Goal: Information Seeking & Learning: Learn about a topic

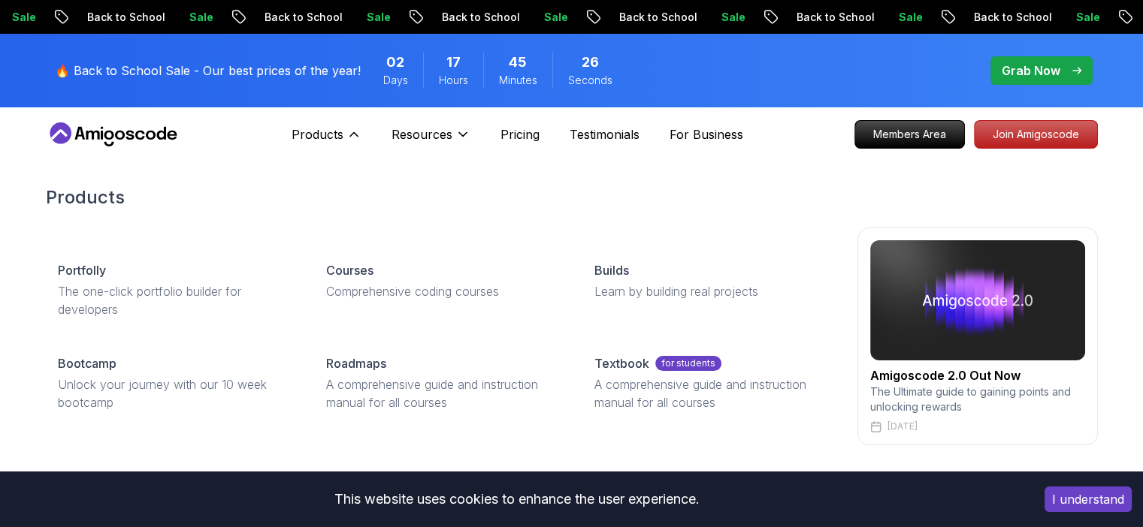
click at [373, 264] on p "Courses" at bounding box center [349, 270] width 47 height 18
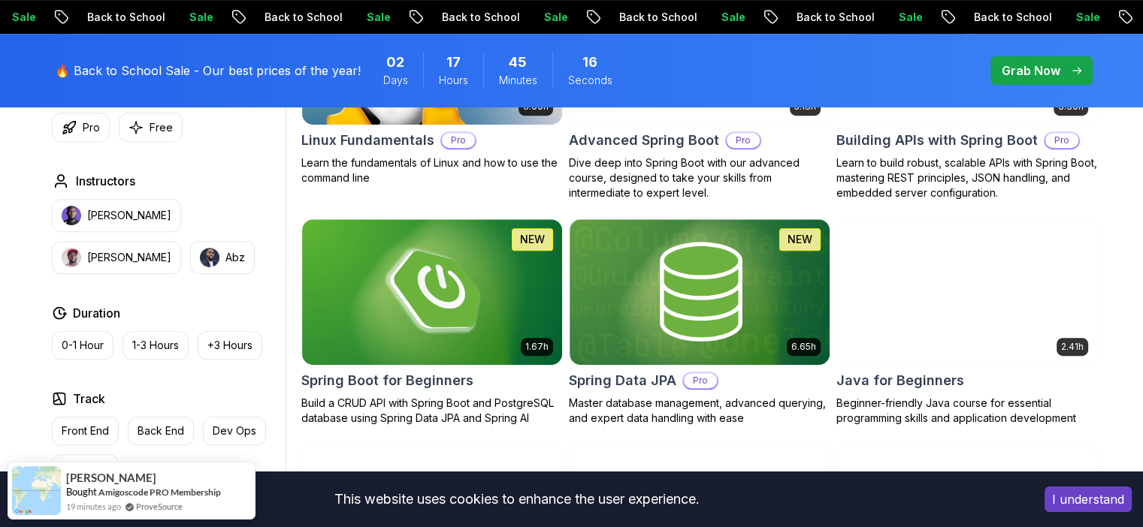
scroll to position [451, 0]
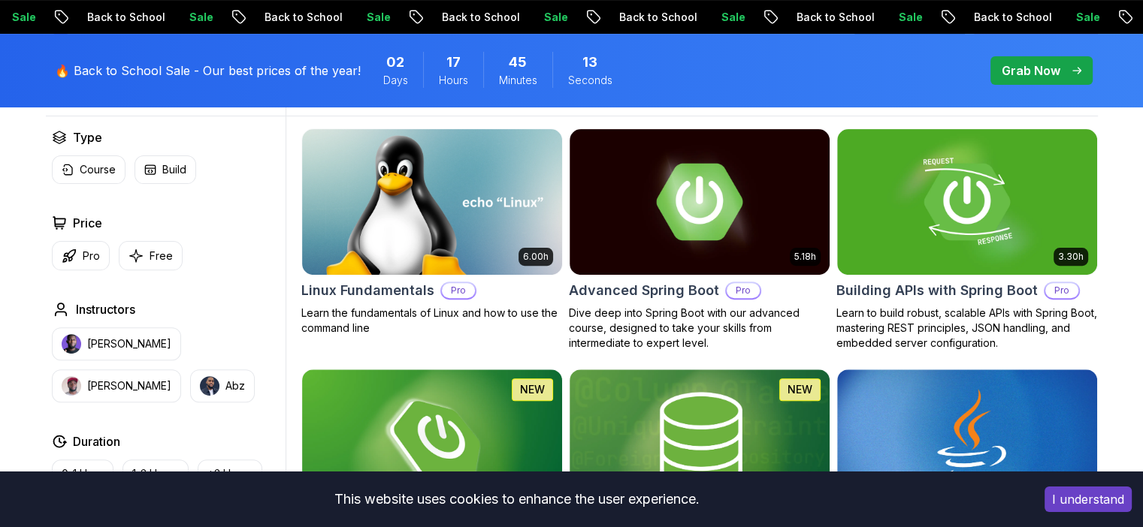
click at [400, 289] on h2 "Linux Fundamentals" at bounding box center [367, 290] width 133 height 21
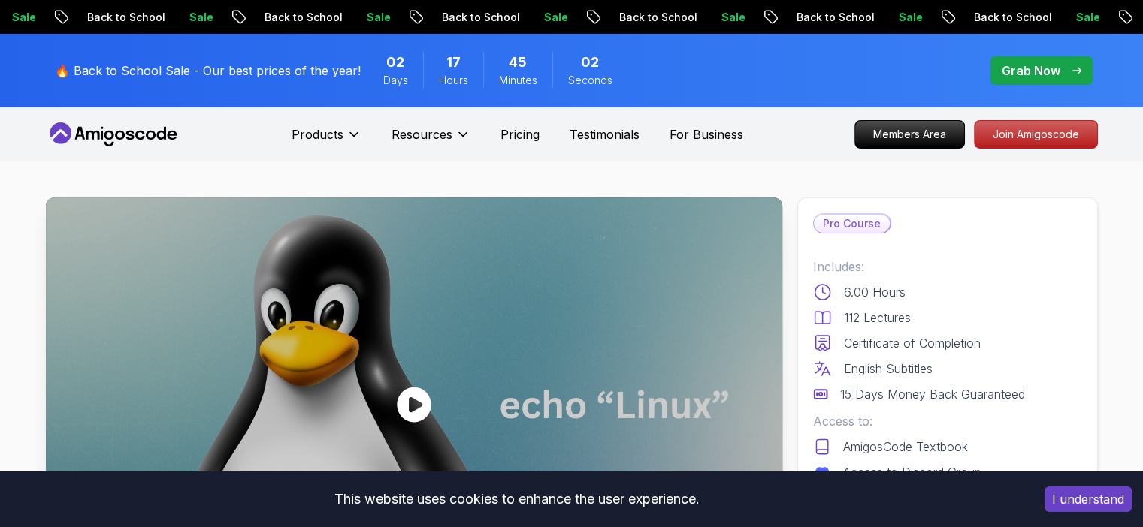
drag, startPoint x: 511, startPoint y: 135, endPoint x: 512, endPoint y: 104, distance: 30.8
click at [525, 143] on p "Pricing" at bounding box center [519, 134] width 39 height 18
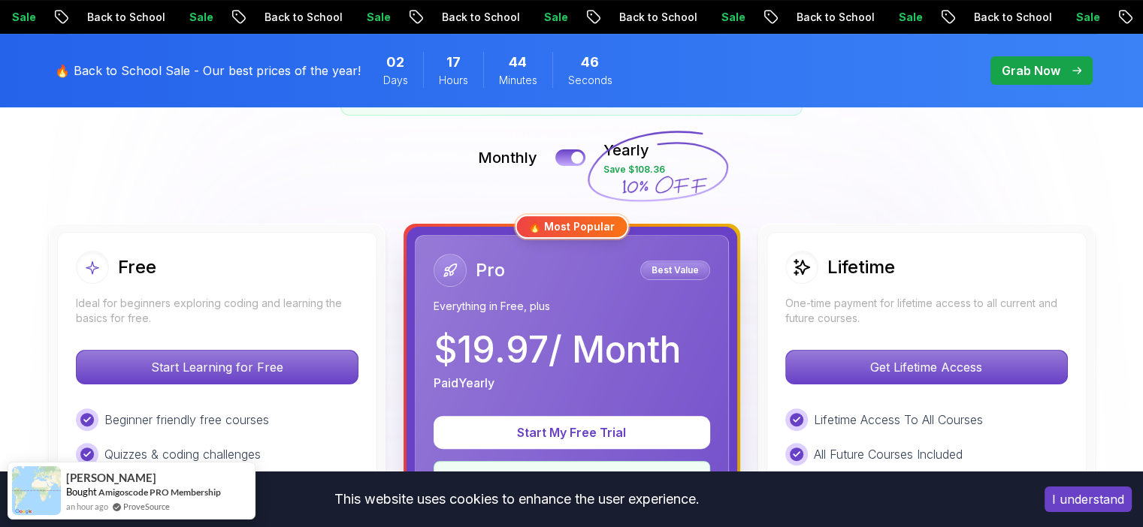
scroll to position [301, 0]
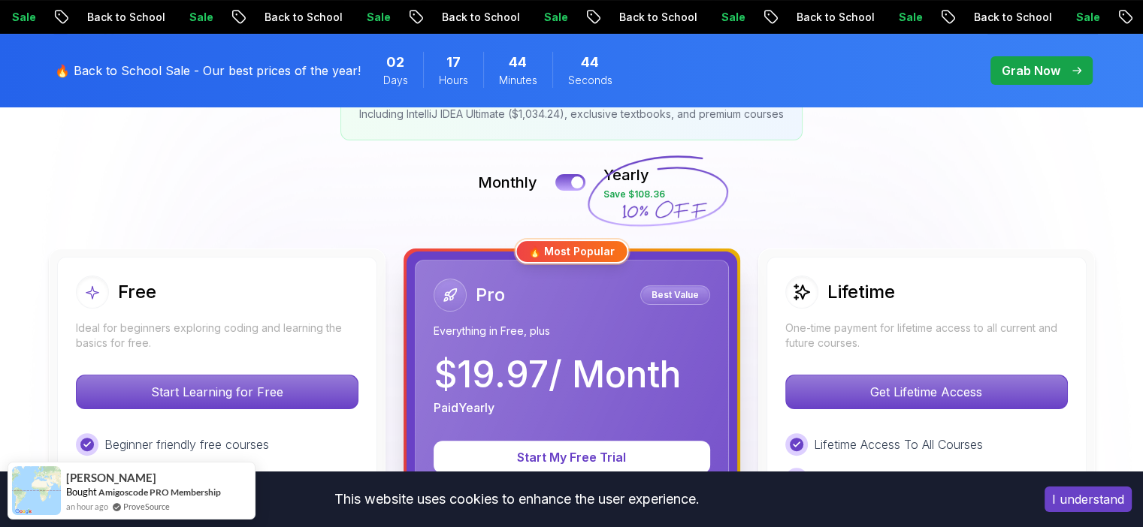
click at [574, 175] on button at bounding box center [570, 182] width 30 height 17
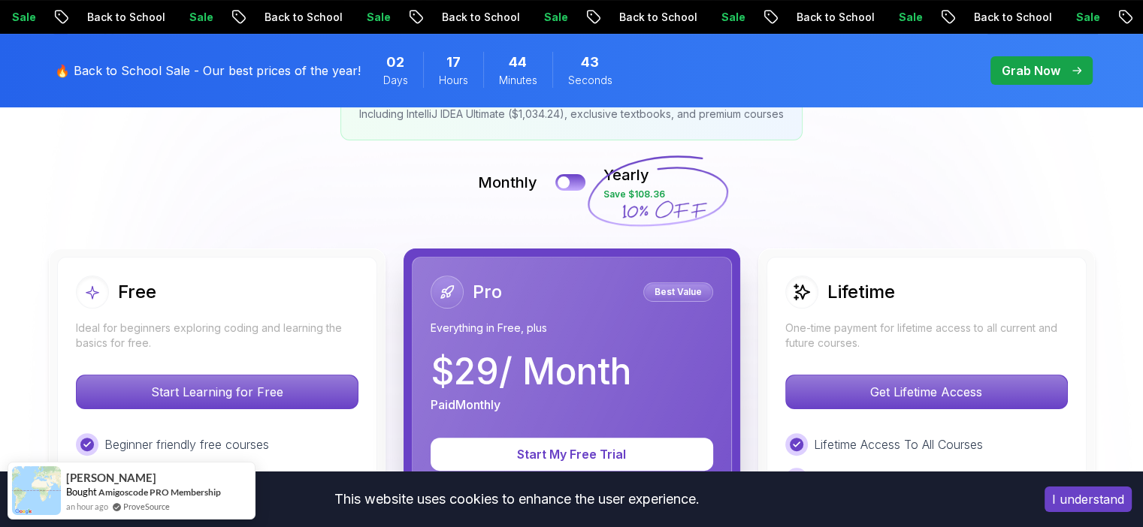
click at [575, 178] on button at bounding box center [570, 182] width 30 height 17
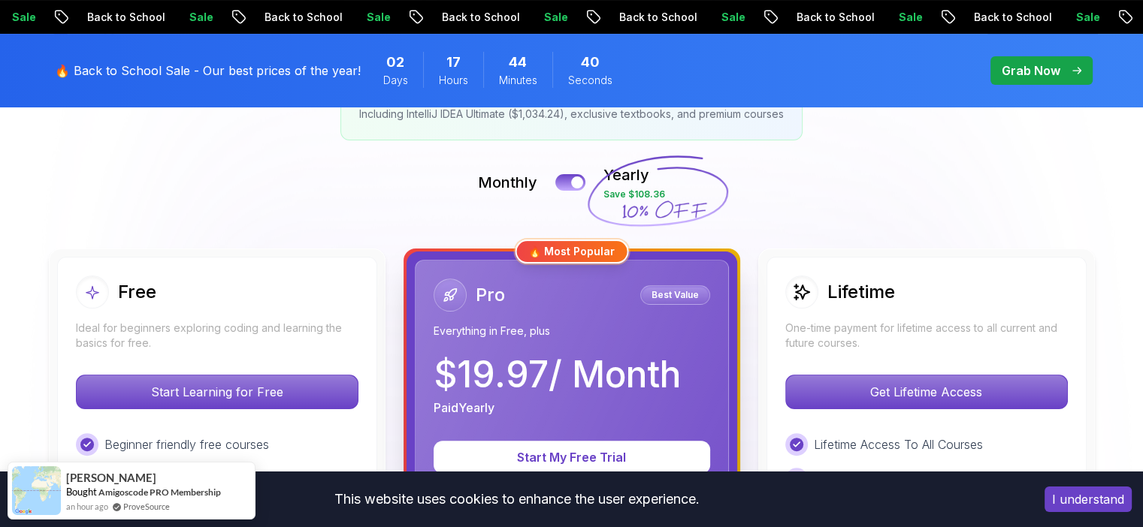
click at [577, 185] on div at bounding box center [577, 183] width 12 height 12
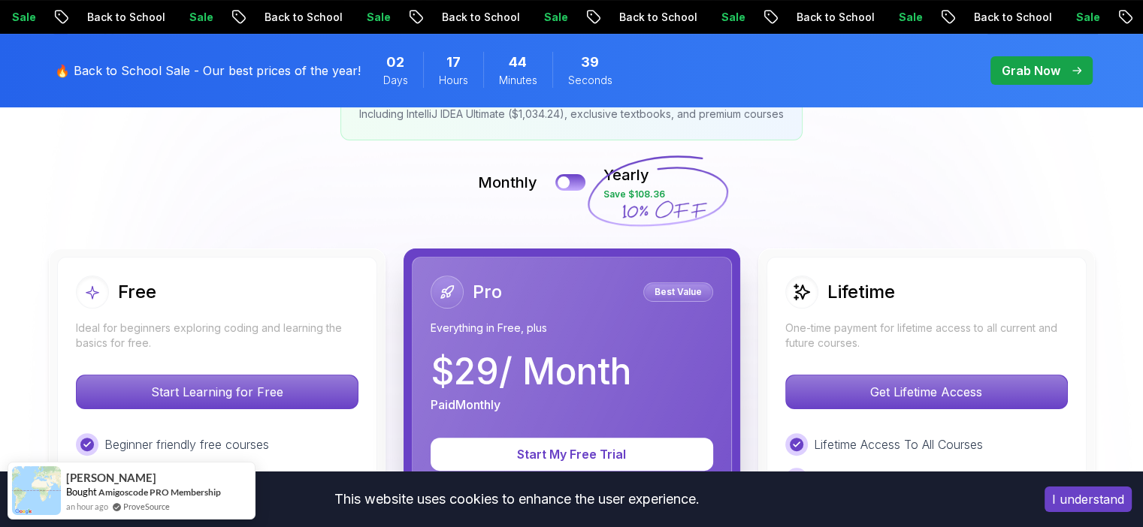
click at [577, 185] on button at bounding box center [570, 182] width 30 height 17
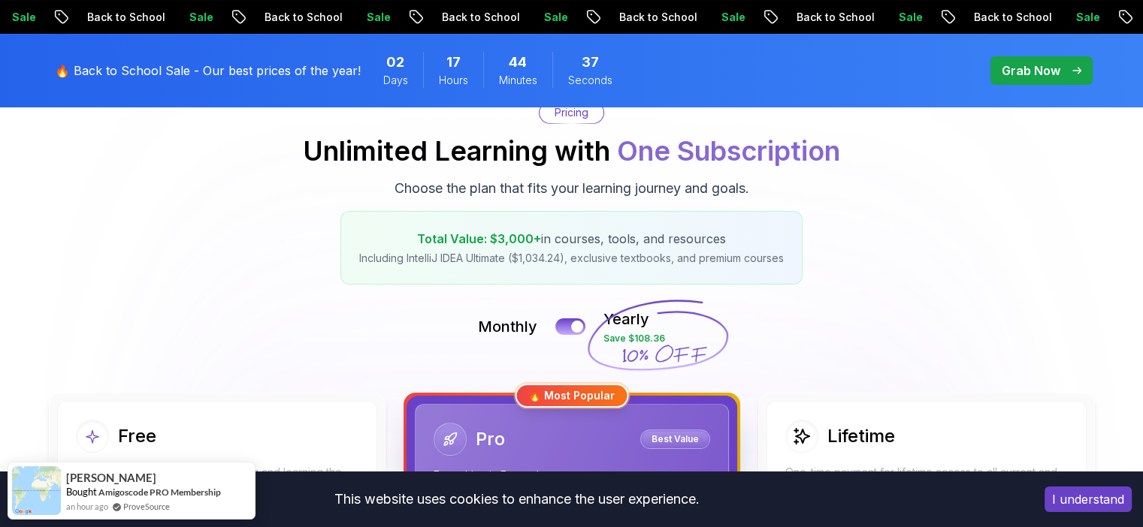
scroll to position [0, 0]
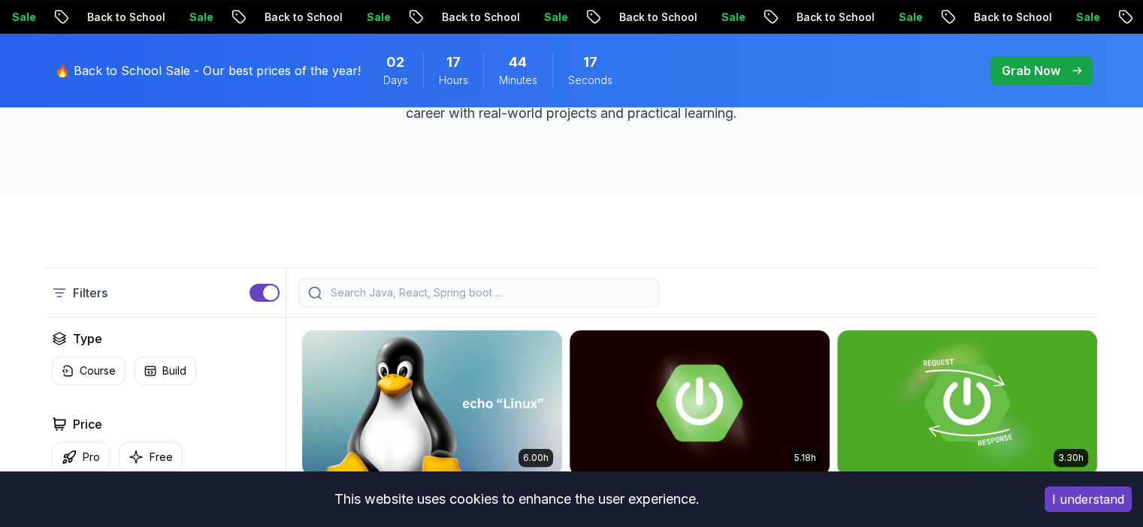
scroll to position [451, 0]
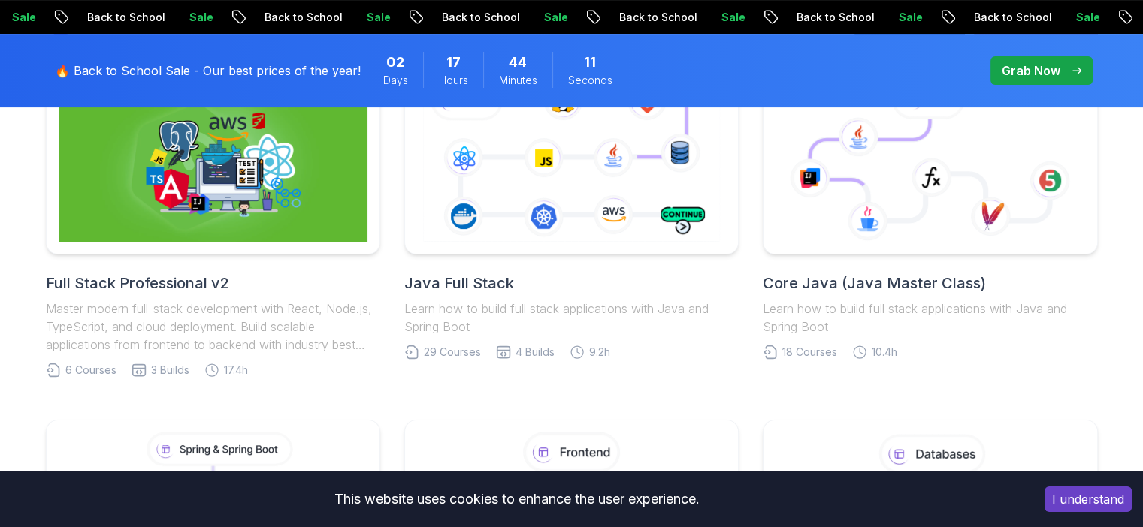
scroll to position [301, 0]
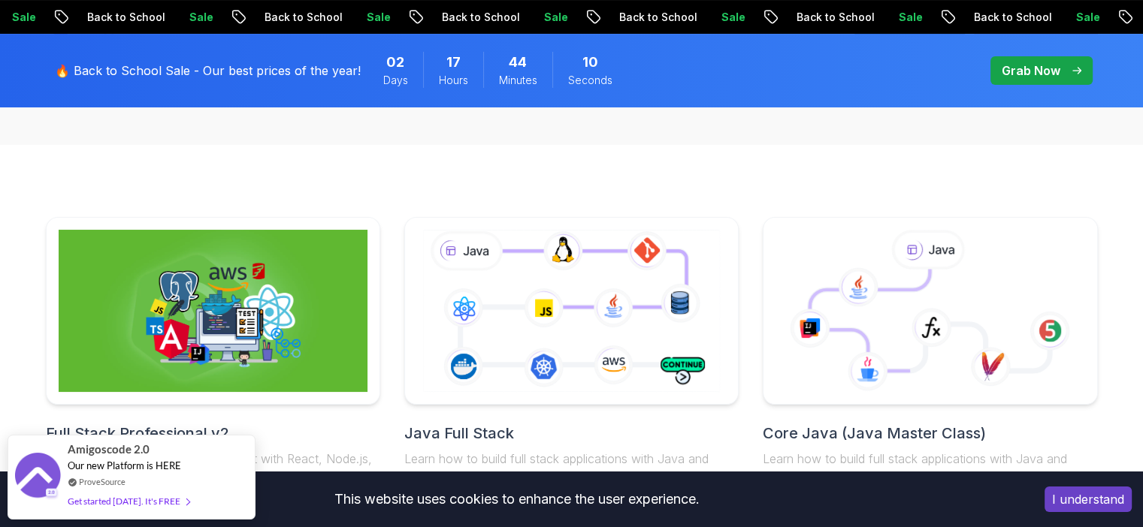
click at [230, 272] on img at bounding box center [213, 311] width 309 height 162
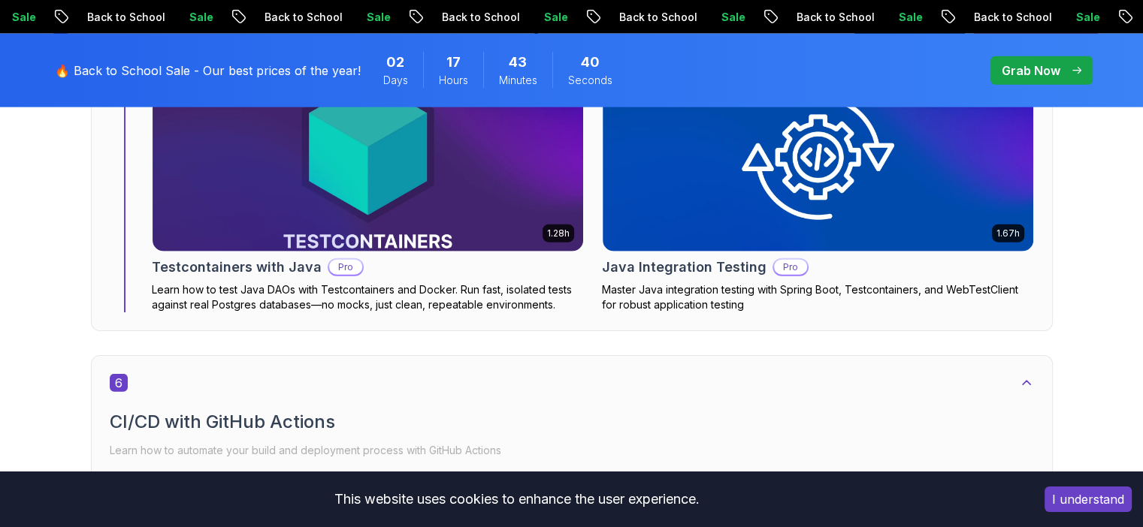
scroll to position [3907, 0]
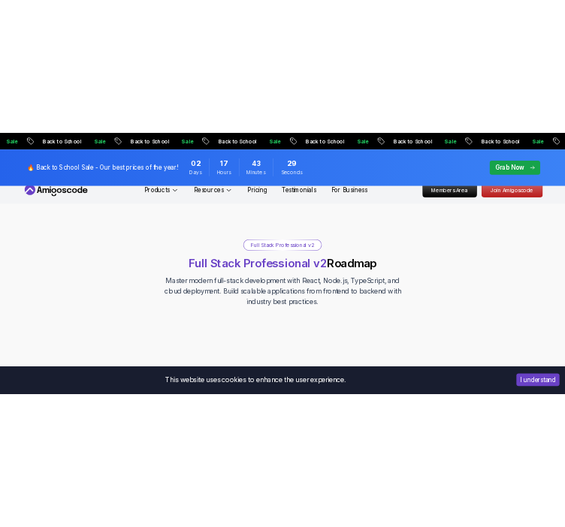
scroll to position [0, 0]
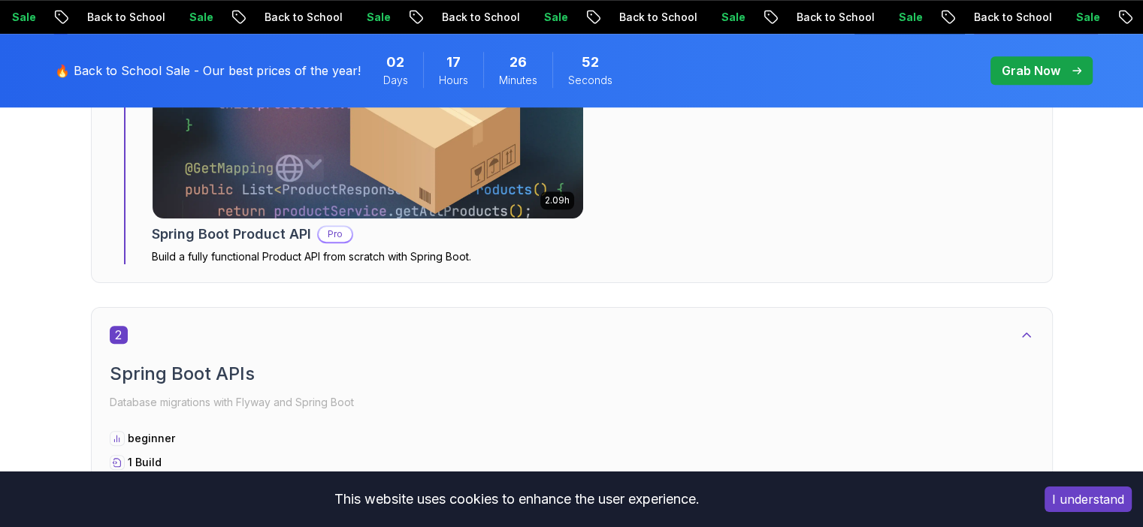
scroll to position [1352, 0]
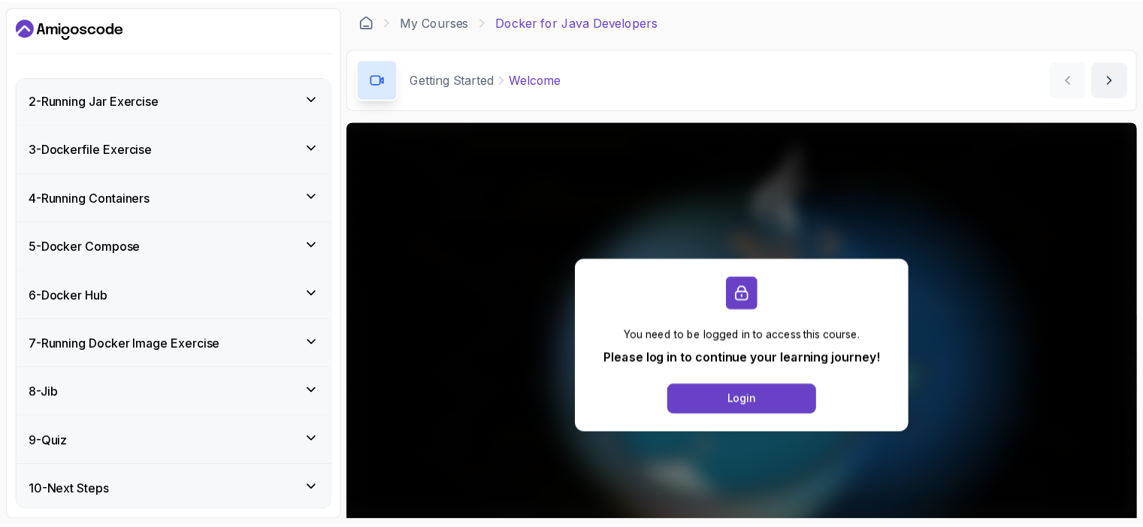
scroll to position [431, 0]
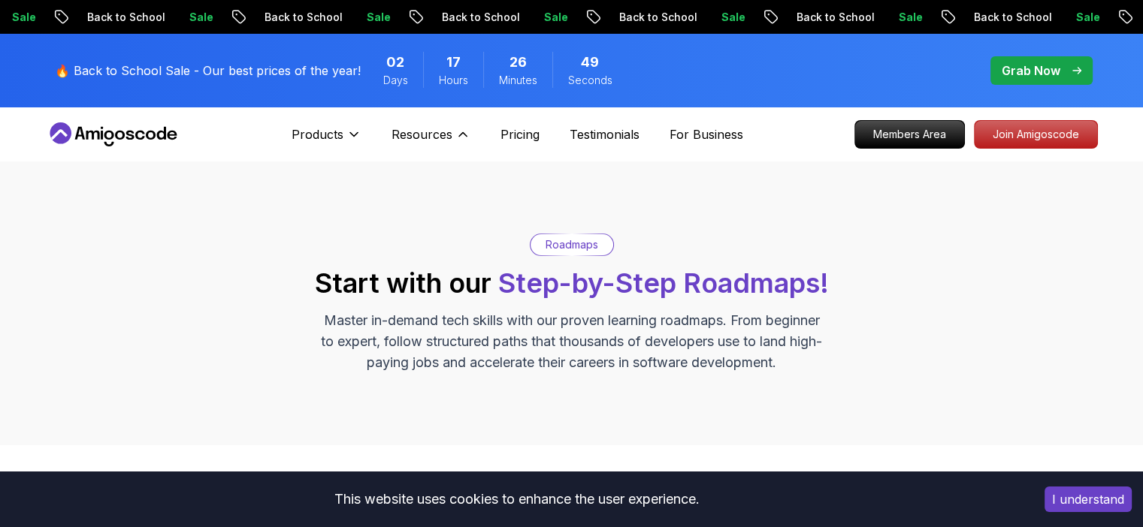
click at [456, 130] on icon at bounding box center [462, 134] width 15 height 15
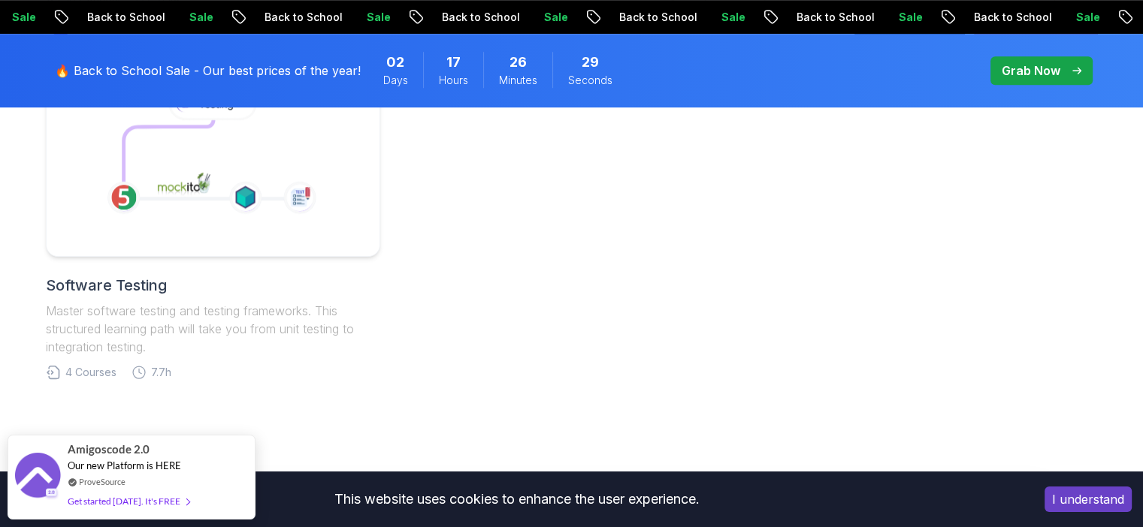
scroll to position [1202, 0]
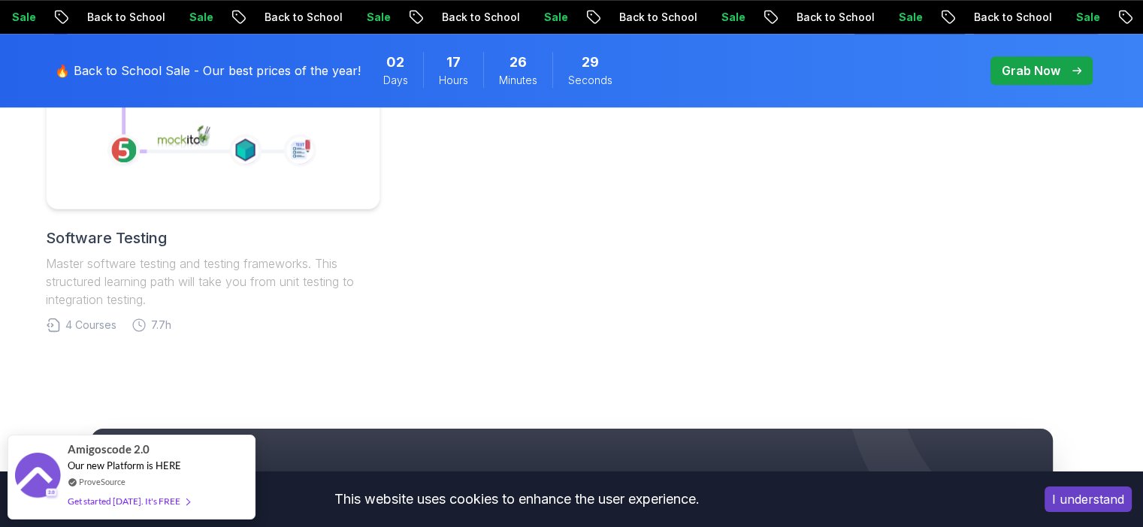
click at [125, 185] on icon at bounding box center [213, 116] width 309 height 162
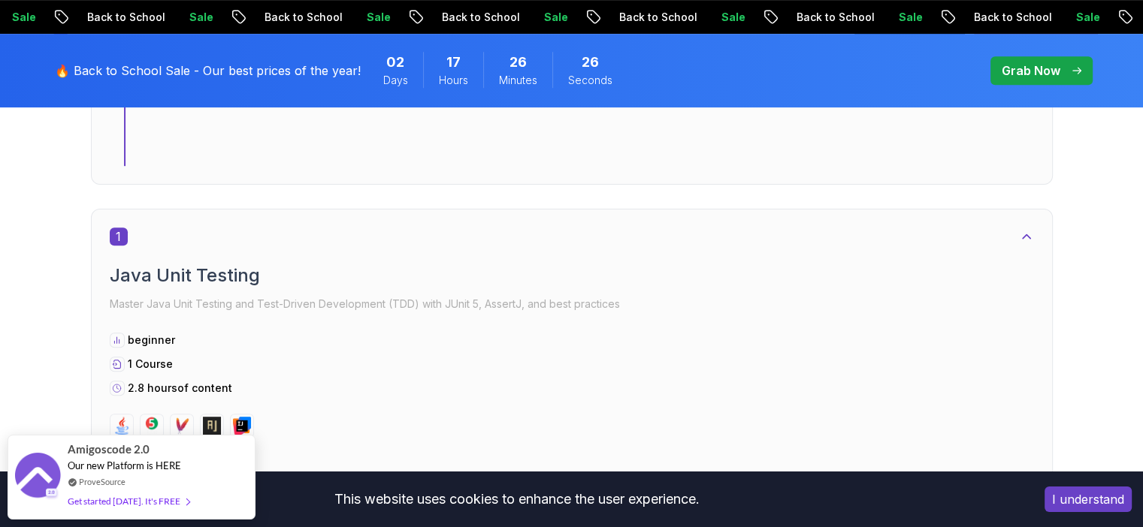
scroll to position [751, 0]
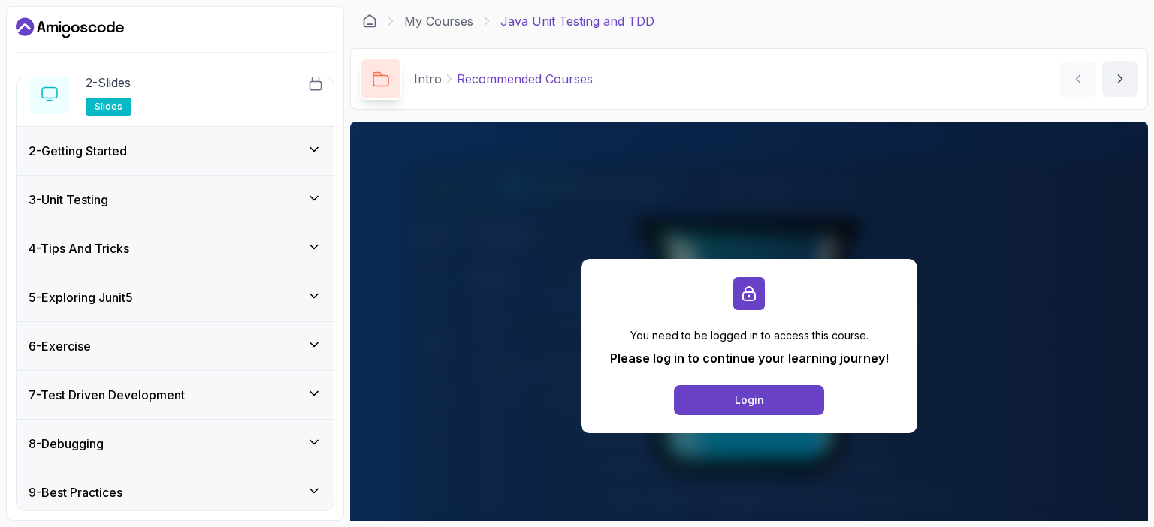
scroll to position [150, 0]
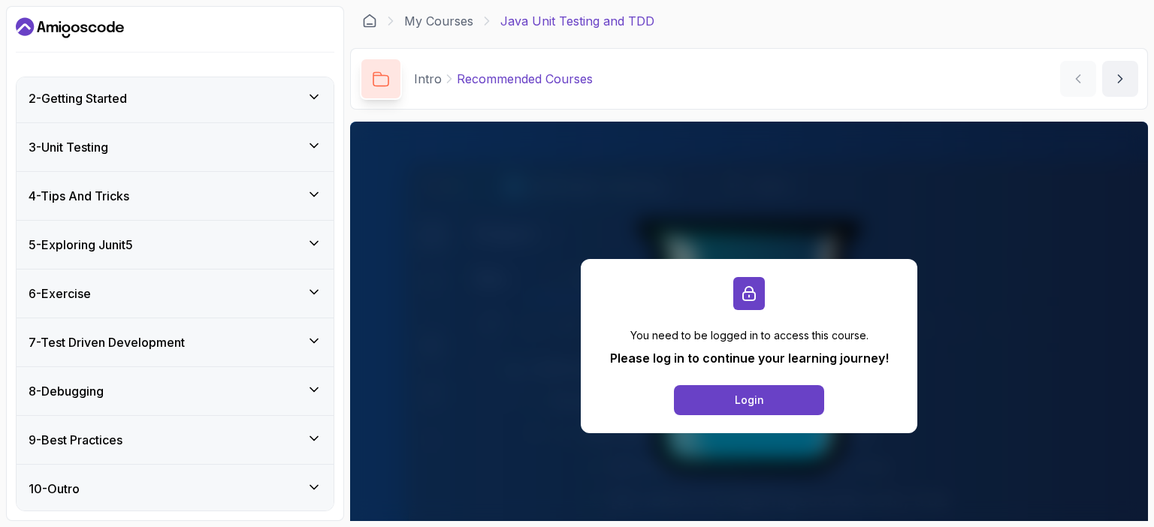
click at [314, 335] on icon at bounding box center [314, 341] width 15 height 15
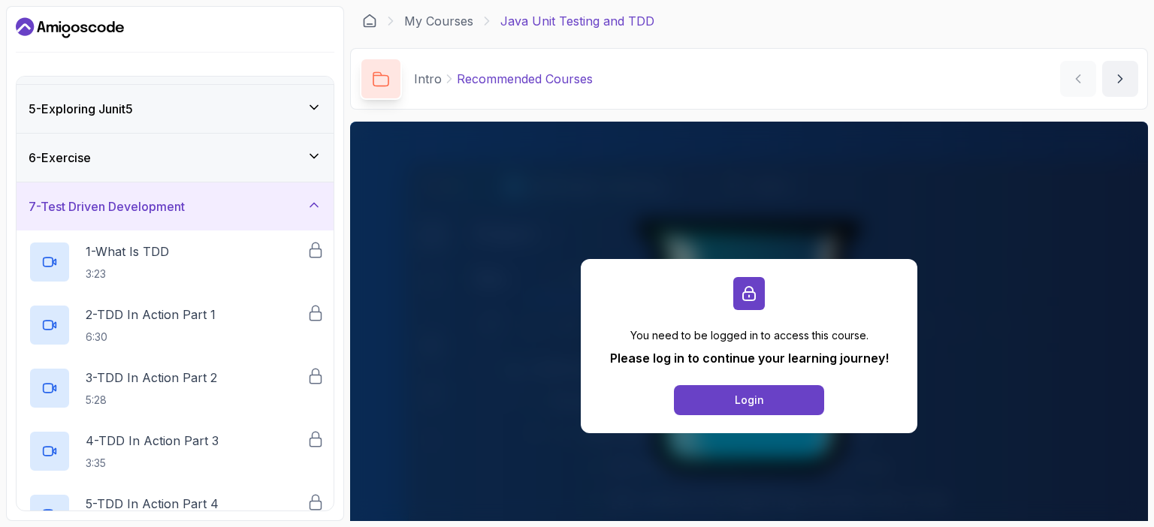
scroll to position [202, 0]
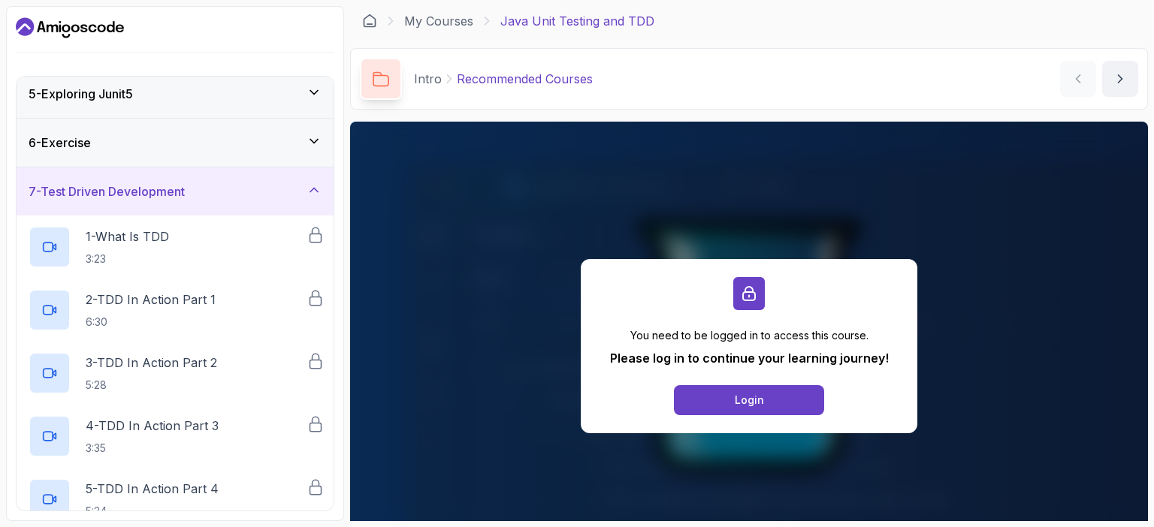
click at [448, 17] on link "My Courses" at bounding box center [438, 21] width 69 height 18
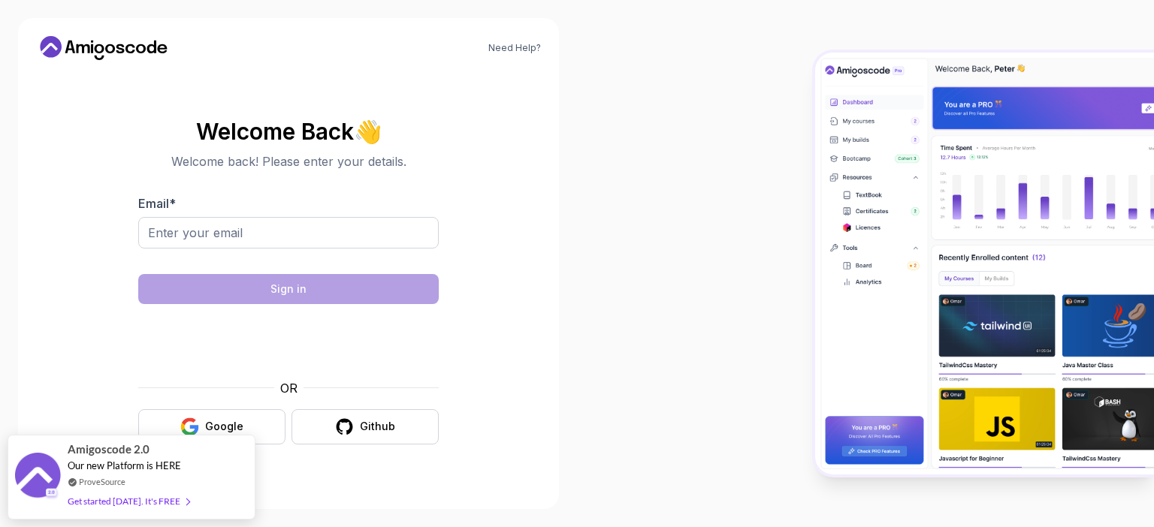
click at [564, 347] on div "Need Help? Welcome Back 👋 Welcome back! Please enter your details. Email * Sign…" at bounding box center [288, 263] width 577 height 527
click at [363, 425] on div "Github" at bounding box center [377, 426] width 35 height 15
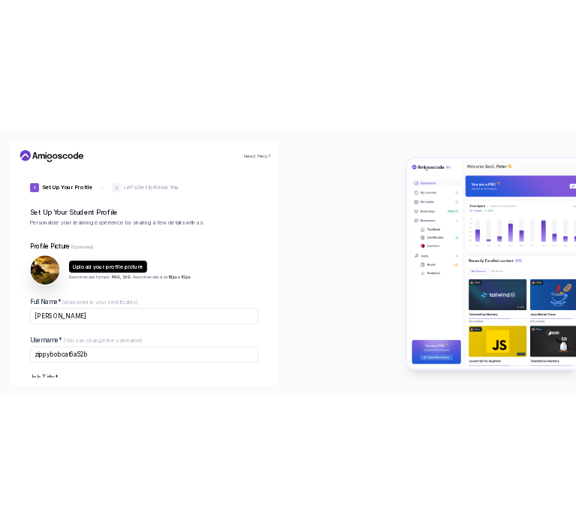
scroll to position [99, 0]
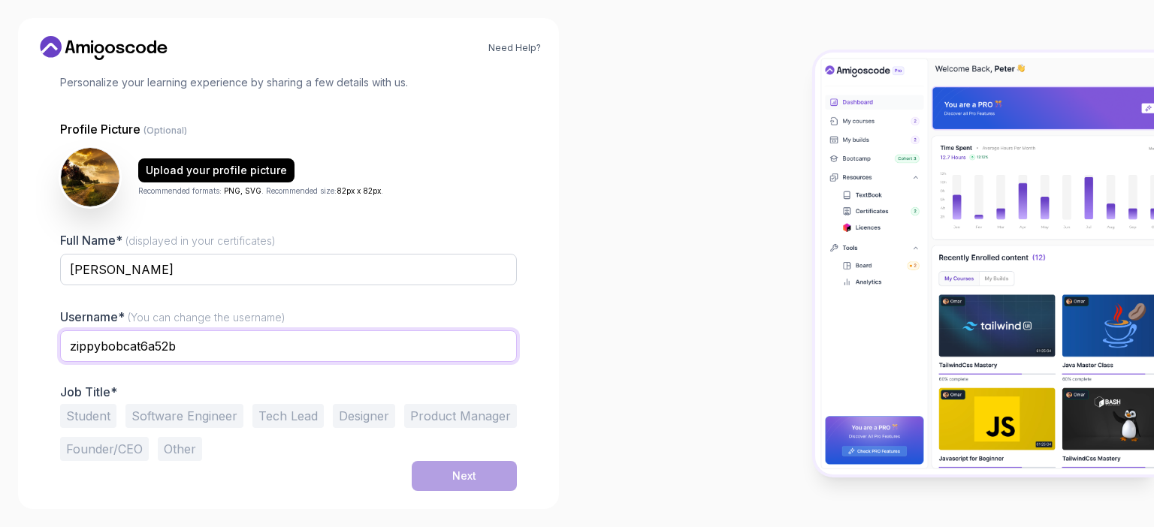
click at [180, 336] on input "zippybobcat6a52b" at bounding box center [288, 347] width 457 height 32
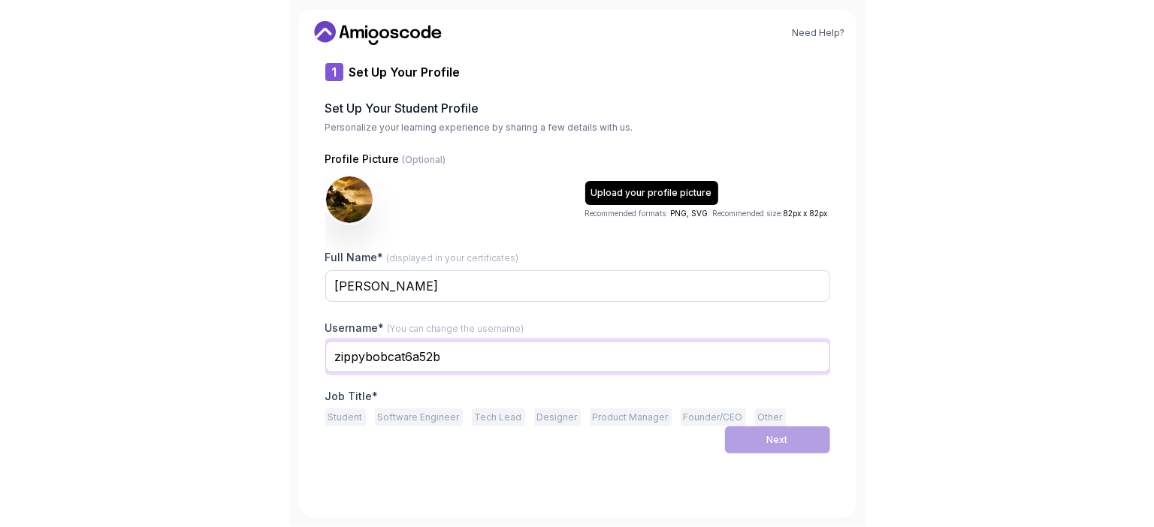
scroll to position [0, 0]
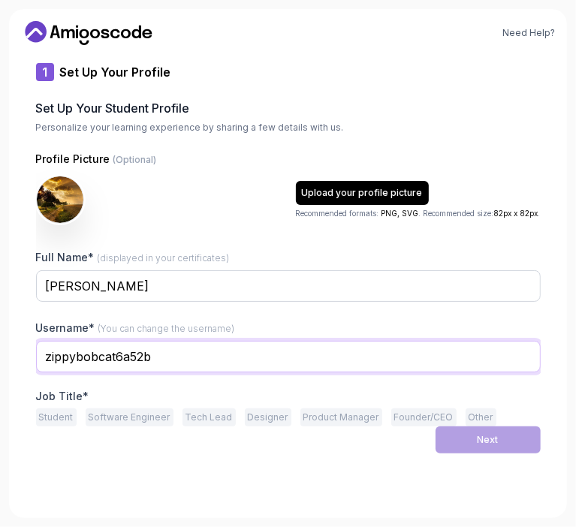
drag, startPoint x: 178, startPoint y: 358, endPoint x: -17, endPoint y: 358, distance: 194.6
click at [0, 358] on html "Need Help? 1 Set Up Your Profile 1 Set Up Your Profile 2 Let's Get to Know You …" at bounding box center [288, 263] width 576 height 527
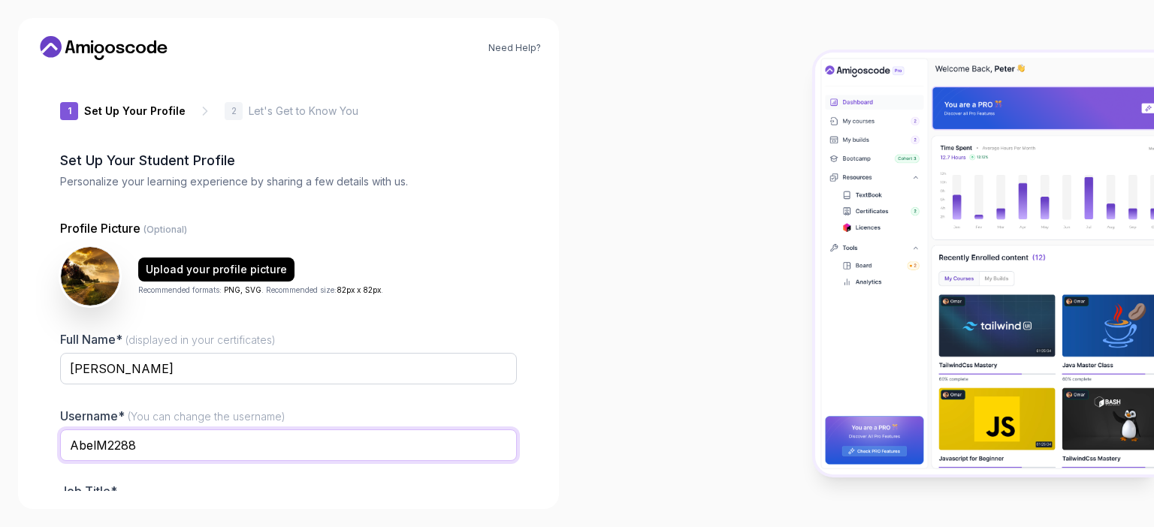
scroll to position [99, 0]
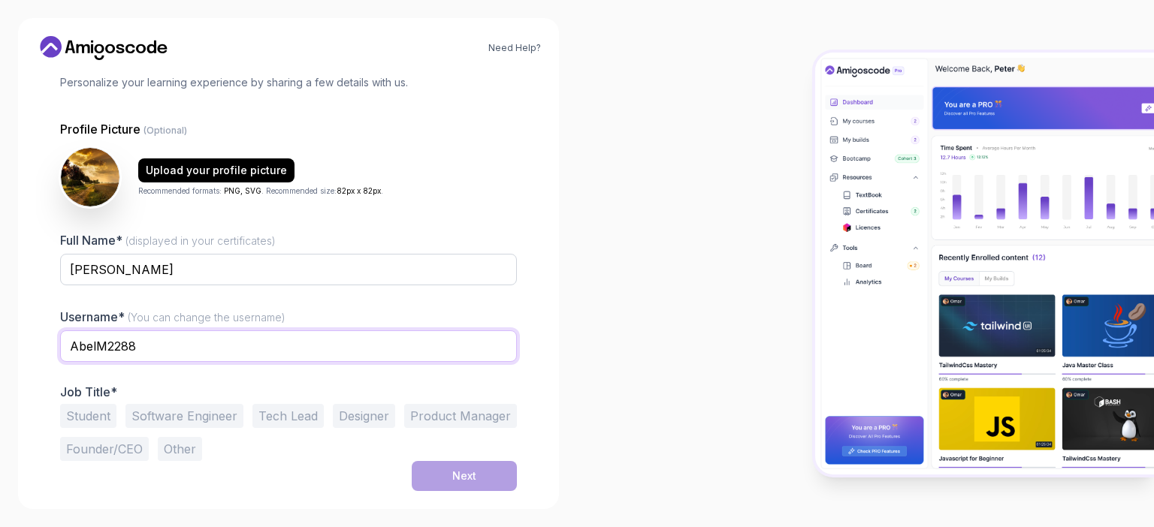
click at [249, 349] on input "AbelM2288" at bounding box center [288, 347] width 457 height 32
type input "AbelM2288"
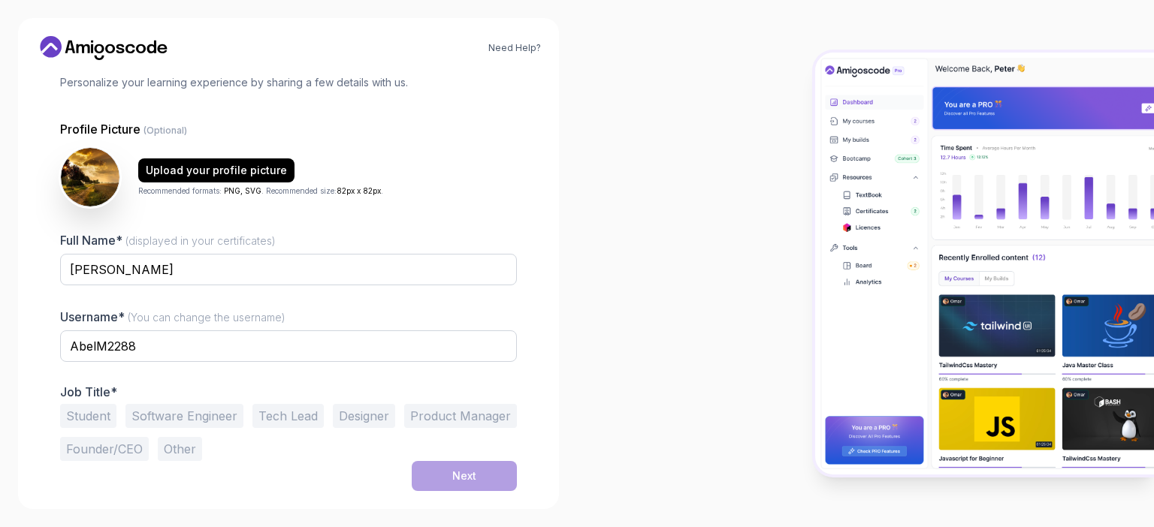
click at [213, 389] on p "Job Title*" at bounding box center [288, 392] width 457 height 15
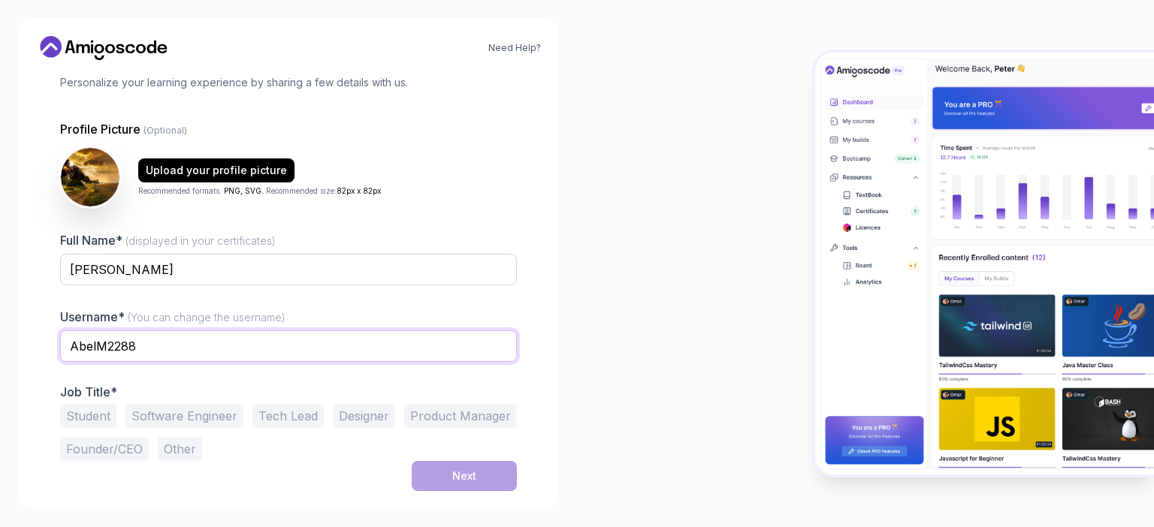
click at [216, 348] on input "AbelM2288" at bounding box center [288, 347] width 457 height 32
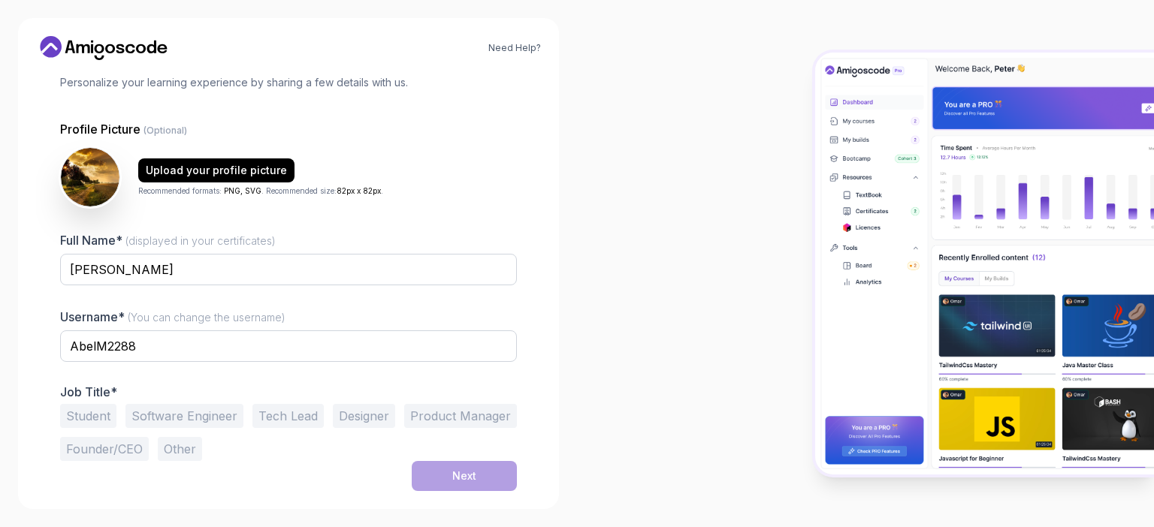
click at [168, 443] on button "Other" at bounding box center [180, 449] width 44 height 24
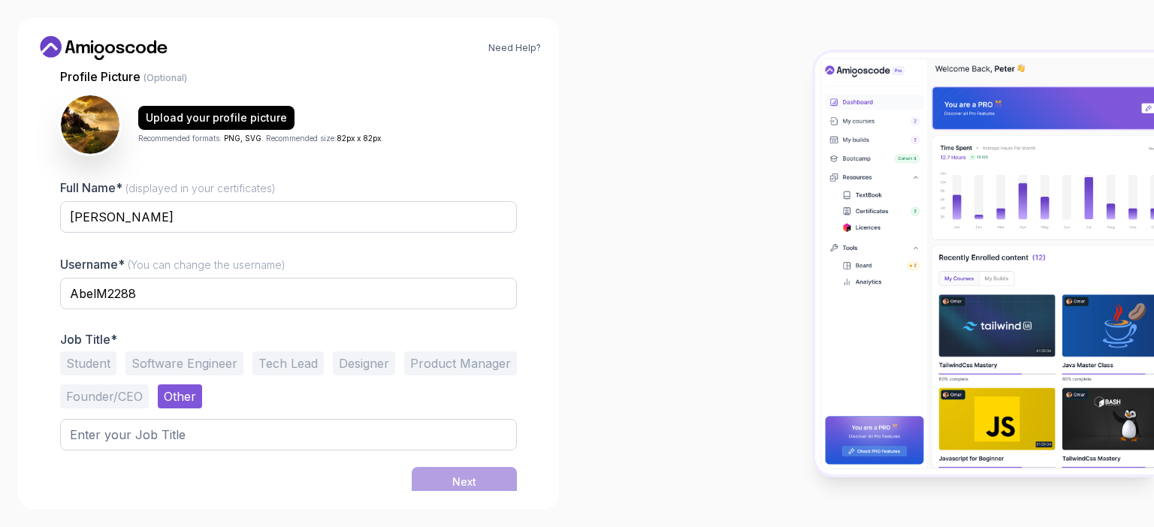
scroll to position [157, 0]
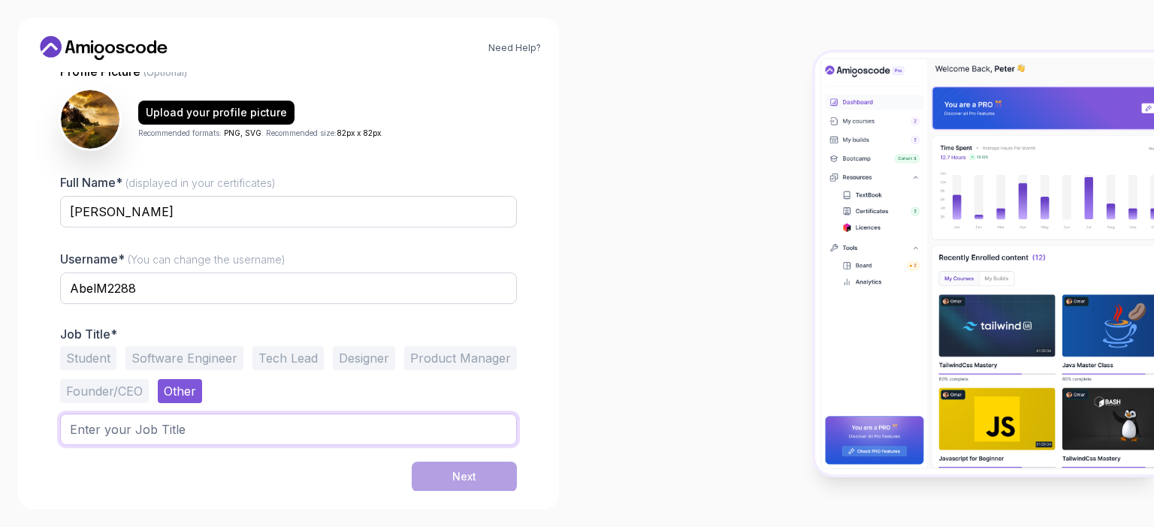
click at [164, 426] on input "text" at bounding box center [288, 430] width 457 height 32
type input "Recent Graduate"
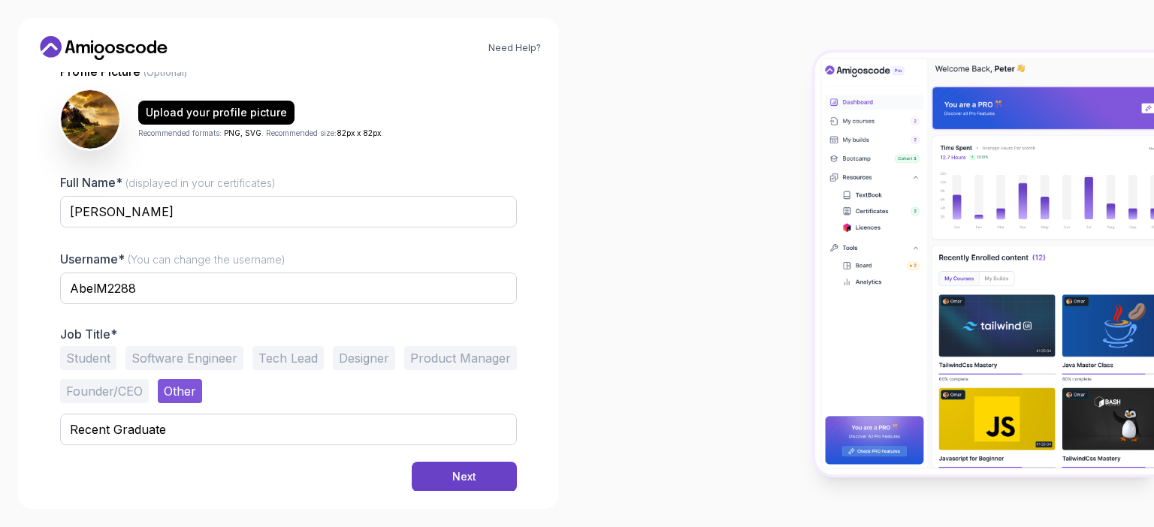
click at [498, 483] on button "Next" at bounding box center [464, 477] width 105 height 30
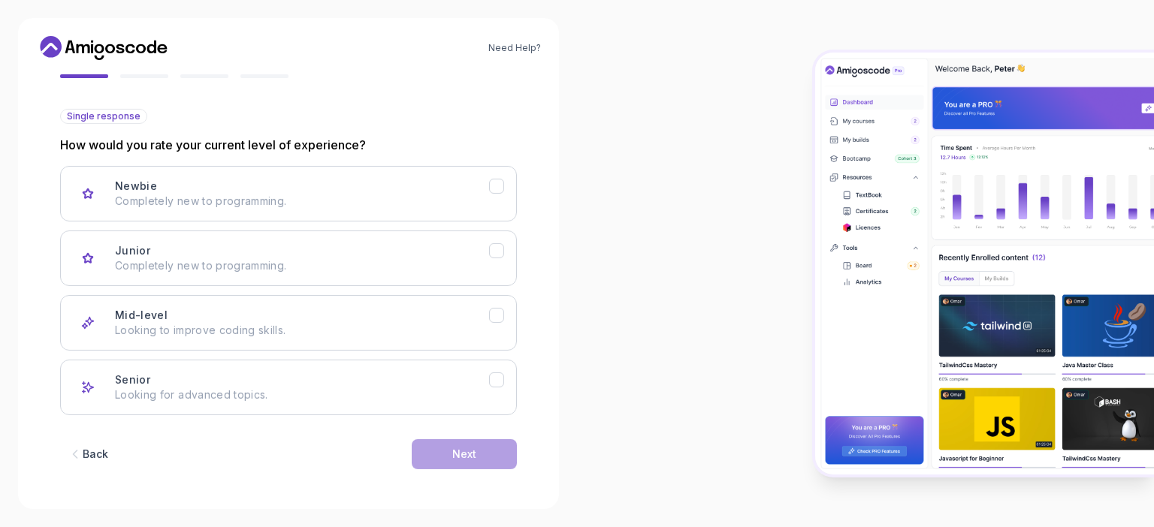
scroll to position [145, 0]
click at [334, 202] on p "Completely new to programming." at bounding box center [302, 200] width 374 height 15
click at [301, 302] on button "Mid-level Looking to improve coding skills." at bounding box center [288, 323] width 457 height 56
click at [340, 203] on p "Completely new to programming." at bounding box center [302, 200] width 374 height 15
click at [429, 452] on button "Next" at bounding box center [464, 454] width 105 height 30
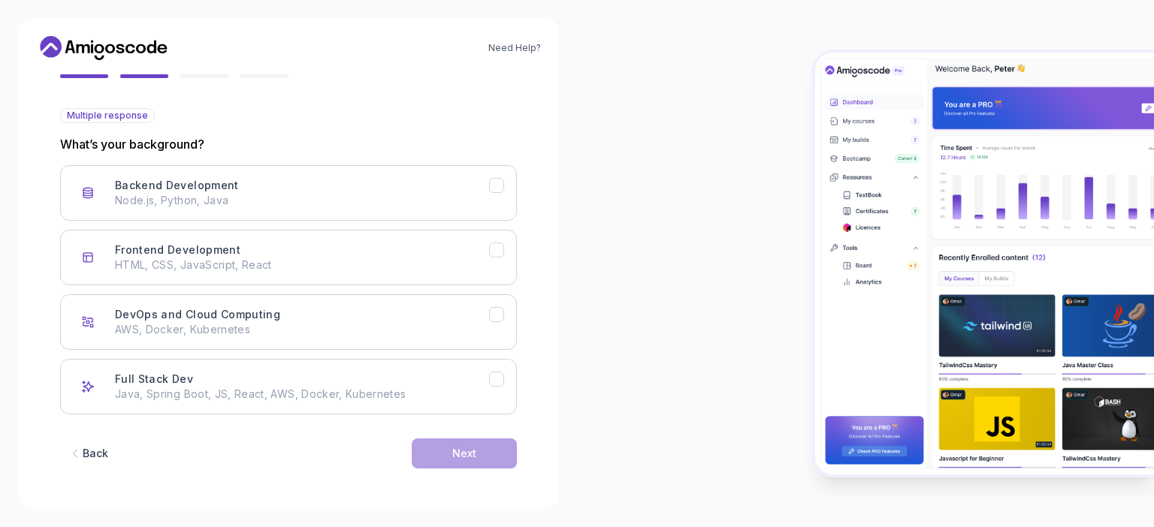
click at [397, 187] on div "Backend Development Node.js, Python, Java" at bounding box center [302, 193] width 374 height 30
click at [429, 455] on button "Next" at bounding box center [464, 454] width 105 height 30
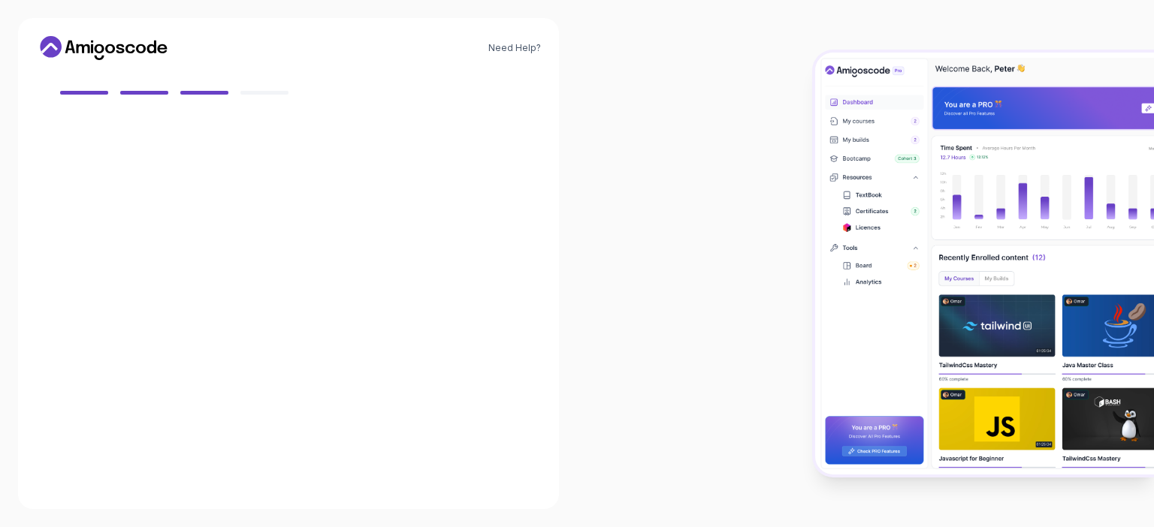
scroll to position [128, 0]
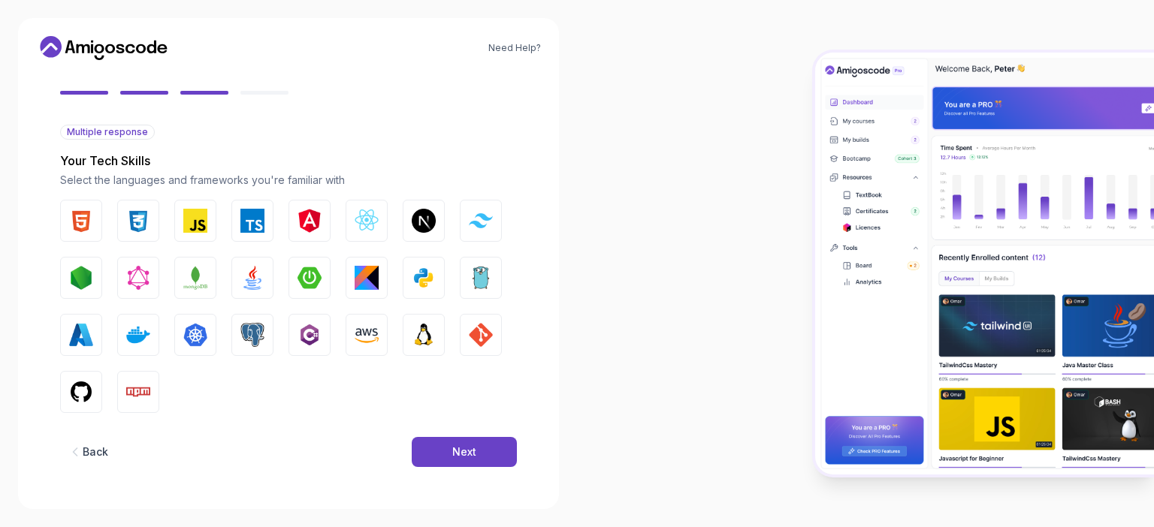
click at [249, 334] on img "button" at bounding box center [252, 335] width 24 height 24
click at [76, 392] on img "button" at bounding box center [81, 392] width 24 height 24
click at [475, 328] on img "button" at bounding box center [481, 335] width 24 height 24
click at [429, 290] on button "Python" at bounding box center [424, 278] width 42 height 42
click at [447, 443] on button "Next" at bounding box center [464, 452] width 105 height 30
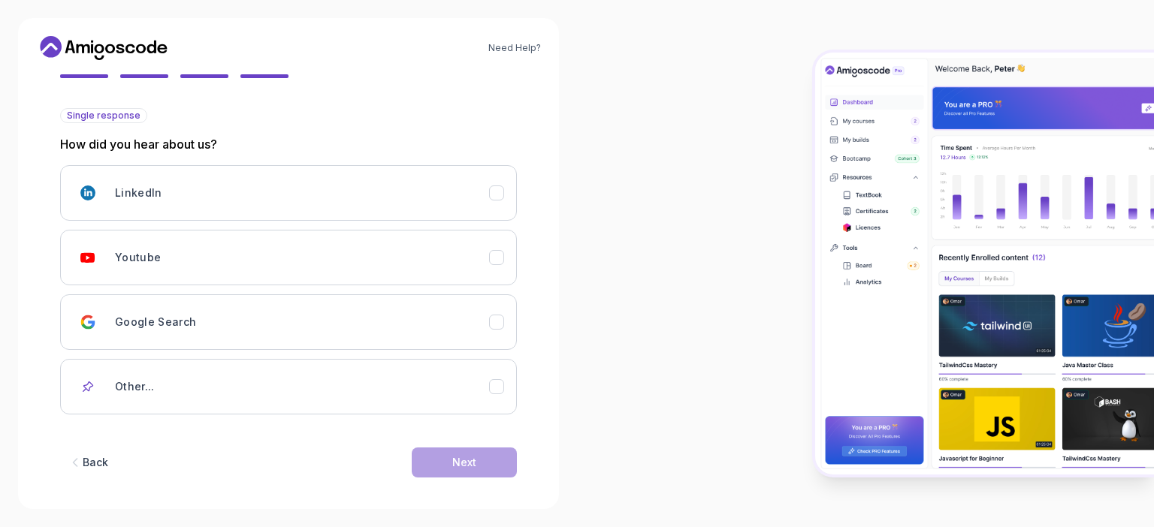
scroll to position [154, 0]
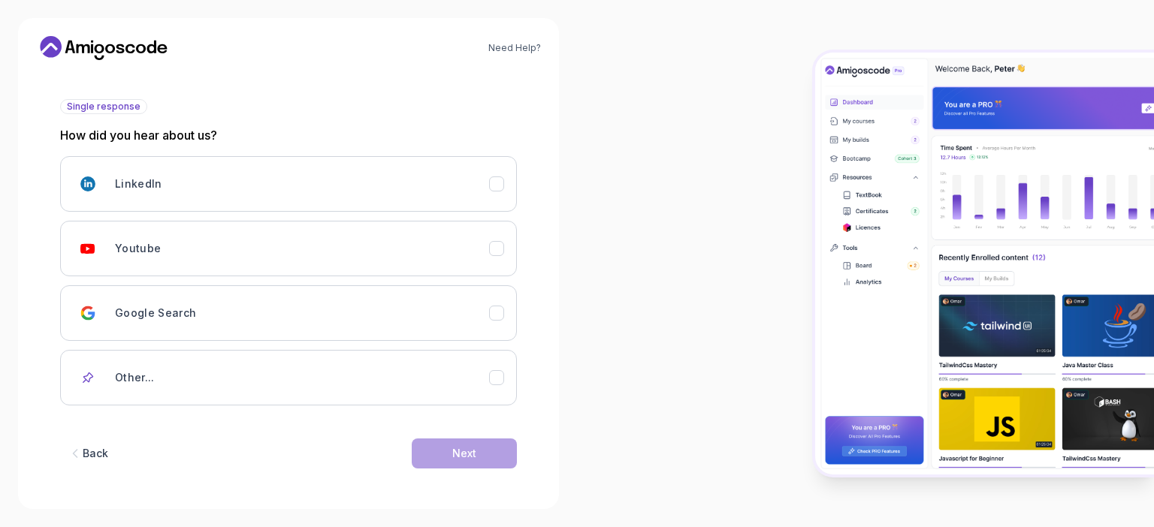
click at [222, 240] on div "Youtube" at bounding box center [302, 249] width 374 height 30
click at [466, 453] on div "Next" at bounding box center [464, 453] width 24 height 15
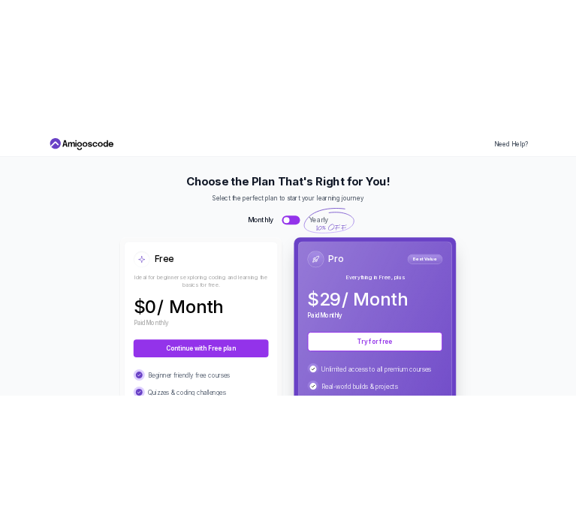
scroll to position [150, 0]
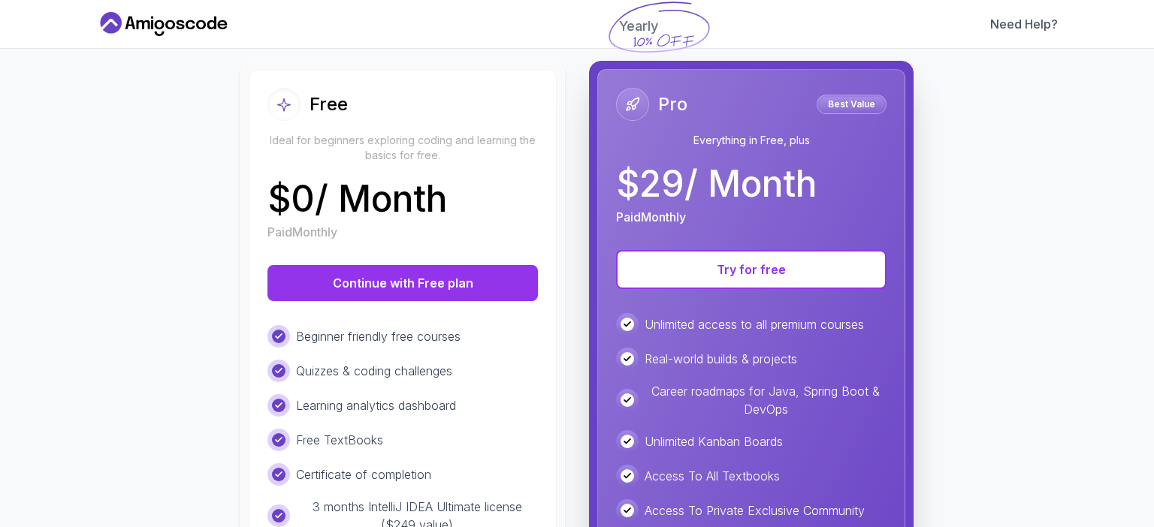
click at [468, 286] on button "Continue with Free plan" at bounding box center [402, 283] width 270 height 36
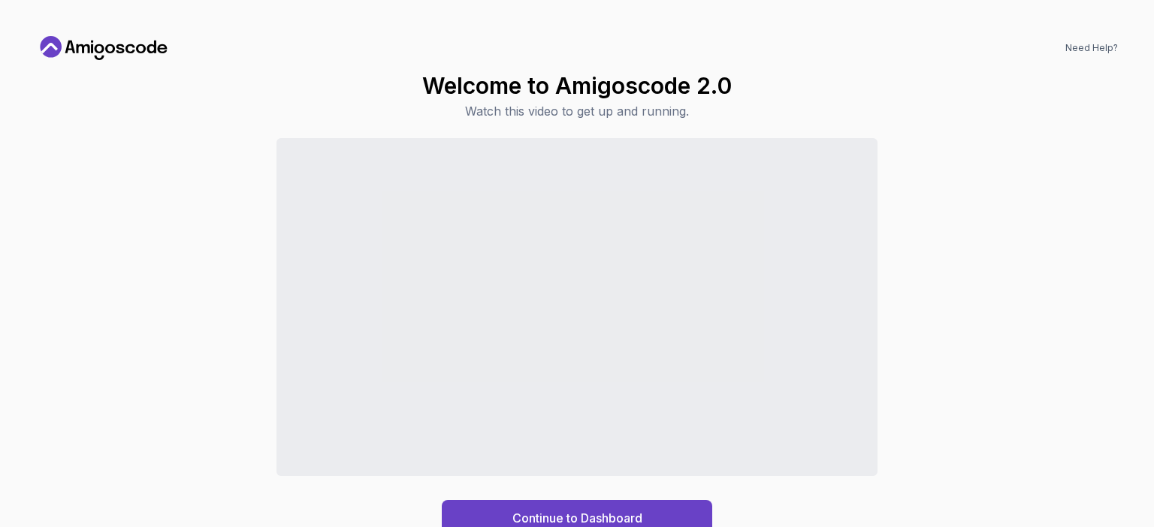
click at [580, 519] on div "Continue to Dashboard" at bounding box center [577, 518] width 130 height 18
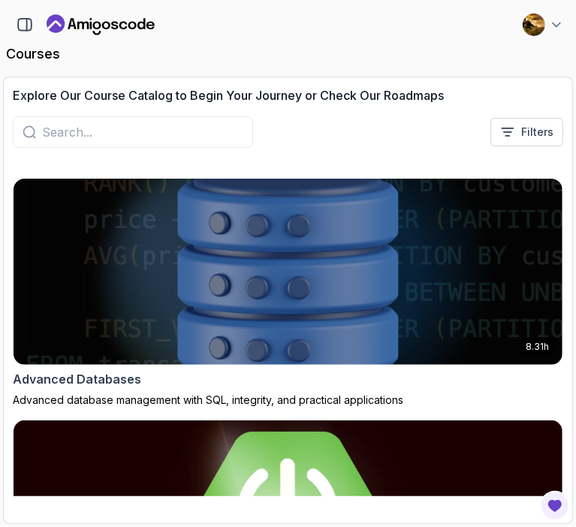
click at [347, 286] on img at bounding box center [288, 272] width 549 height 186
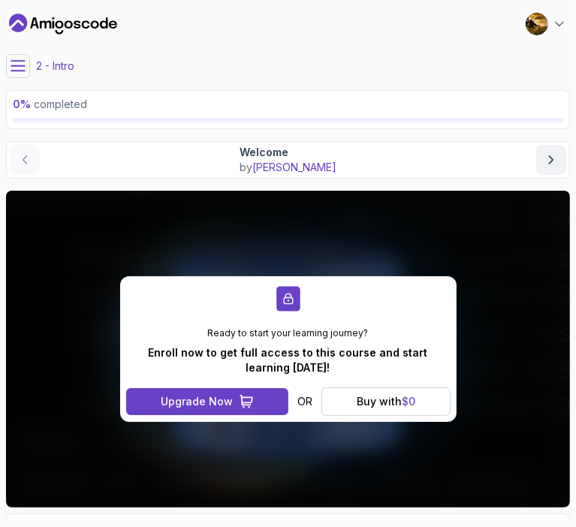
click at [400, 402] on div "Buy with $ 0" at bounding box center [386, 401] width 59 height 15
click at [393, 403] on div "Buy with $ 0" at bounding box center [386, 401] width 59 height 15
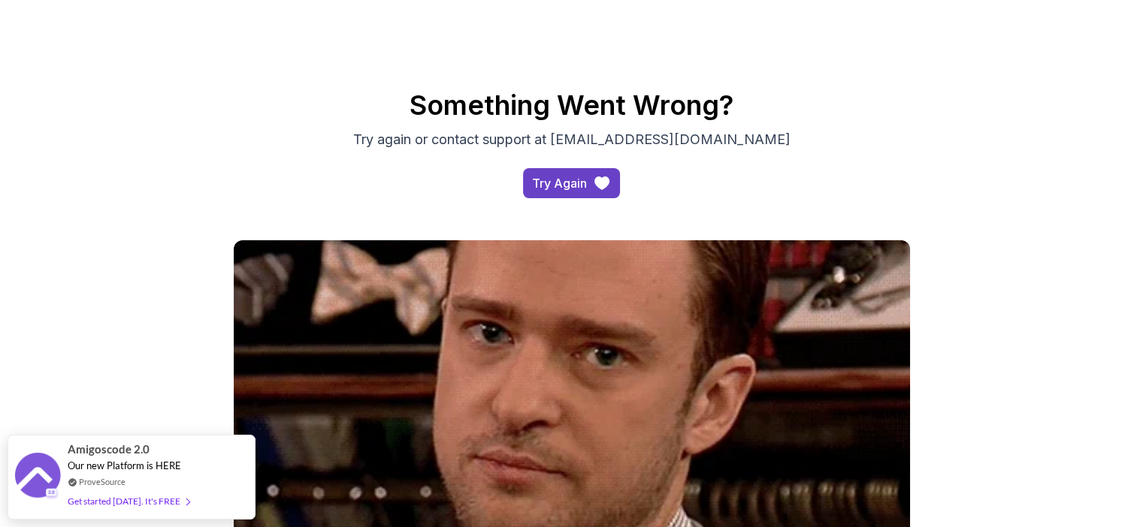
click at [558, 179] on div "Try Again" at bounding box center [559, 183] width 55 height 18
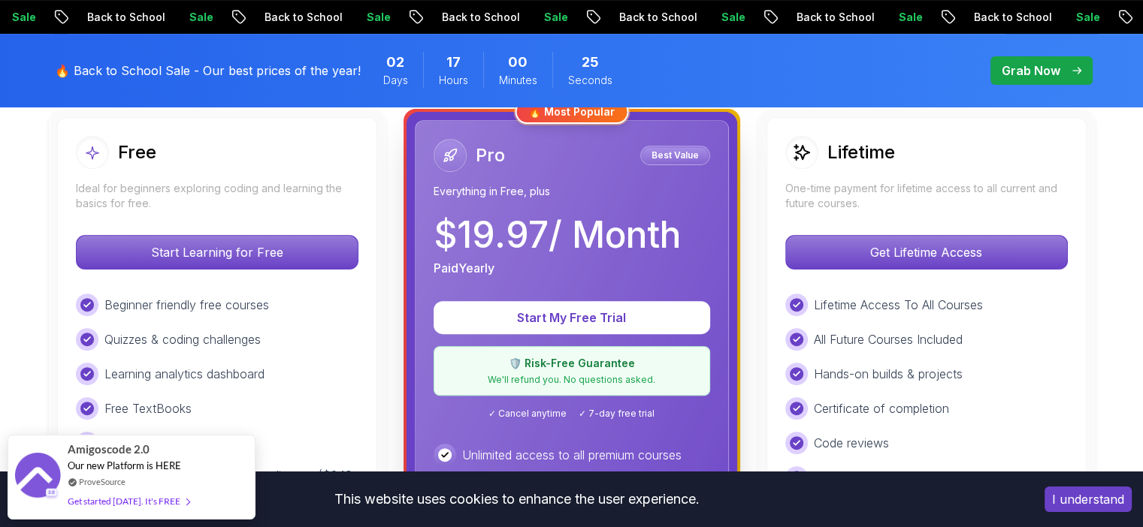
scroll to position [451, 0]
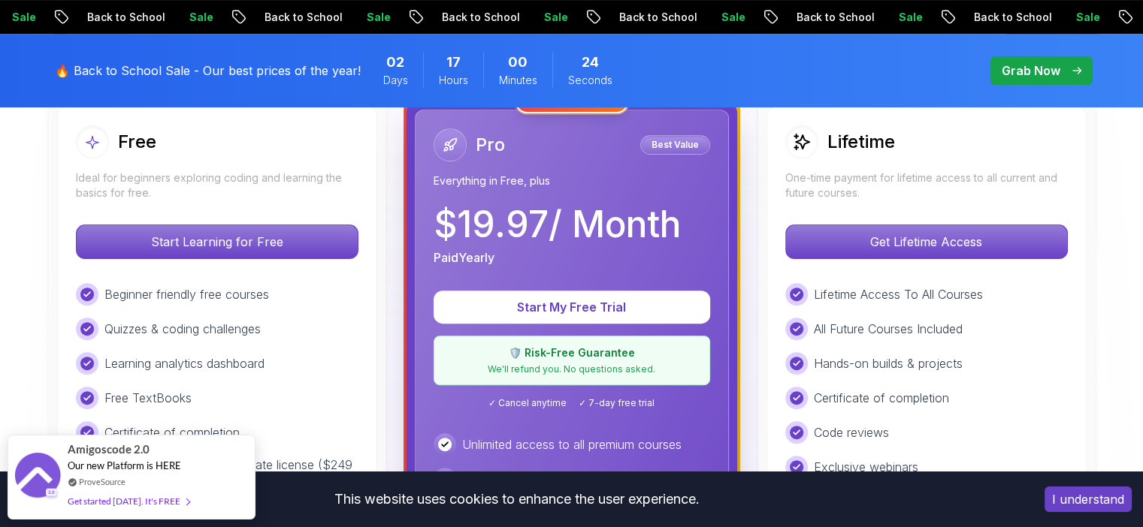
click at [234, 234] on p "Start Learning for Free" at bounding box center [217, 241] width 281 height 33
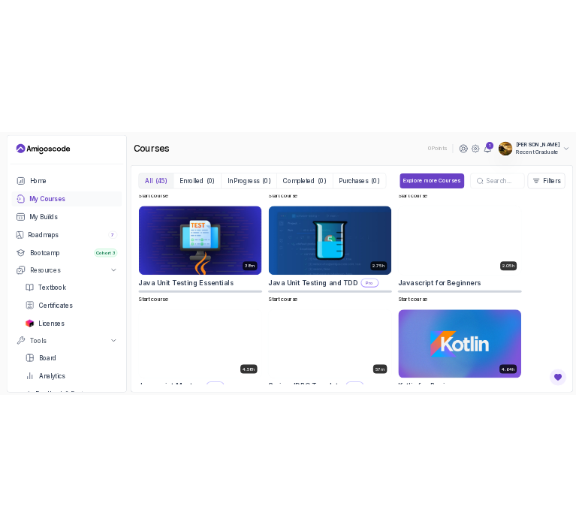
scroll to position [1803, 0]
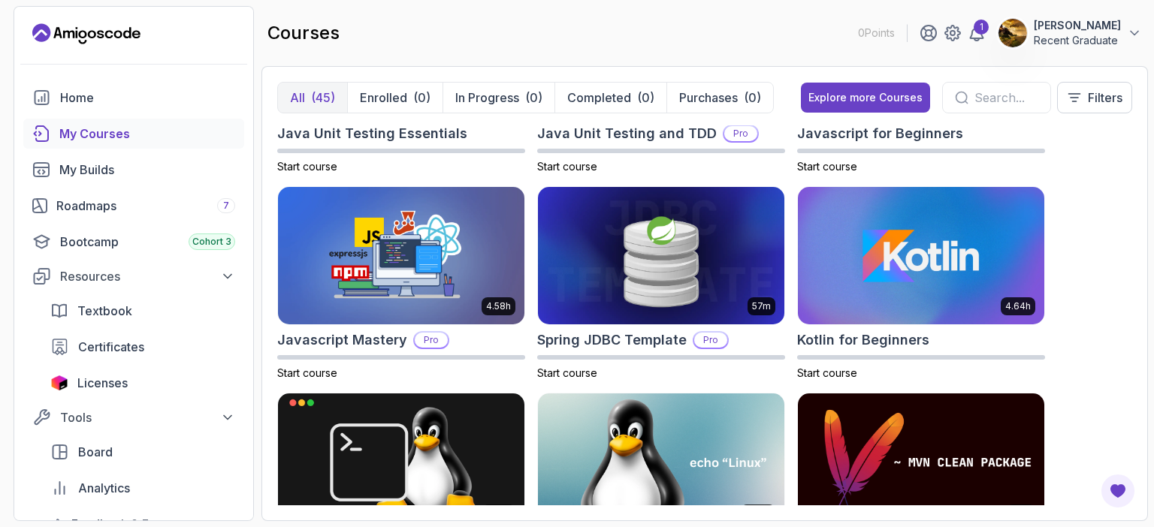
click at [112, 195] on link "Roadmaps 7" at bounding box center [133, 206] width 221 height 30
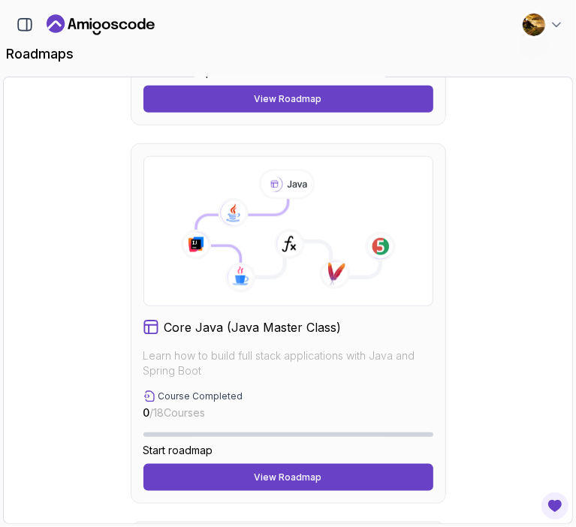
scroll to position [751, 0]
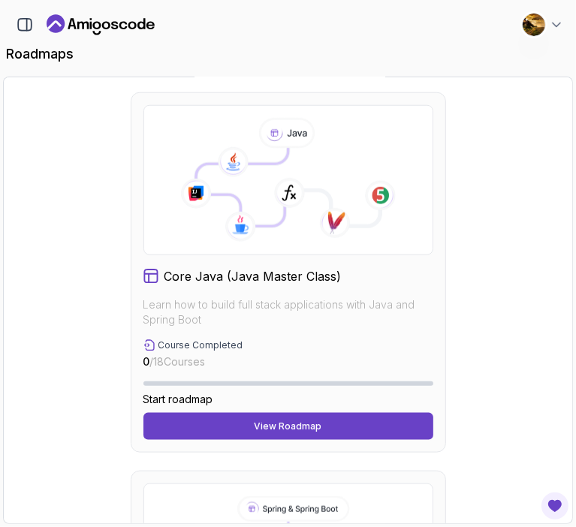
click at [266, 422] on div "View Roadmap" at bounding box center [289, 427] width 68 height 12
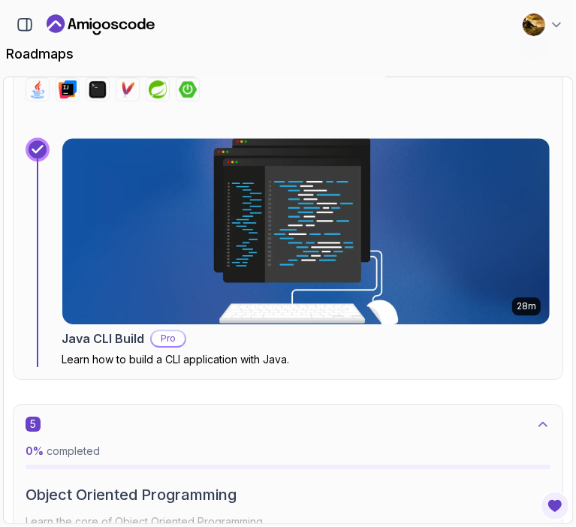
scroll to position [2263, 0]
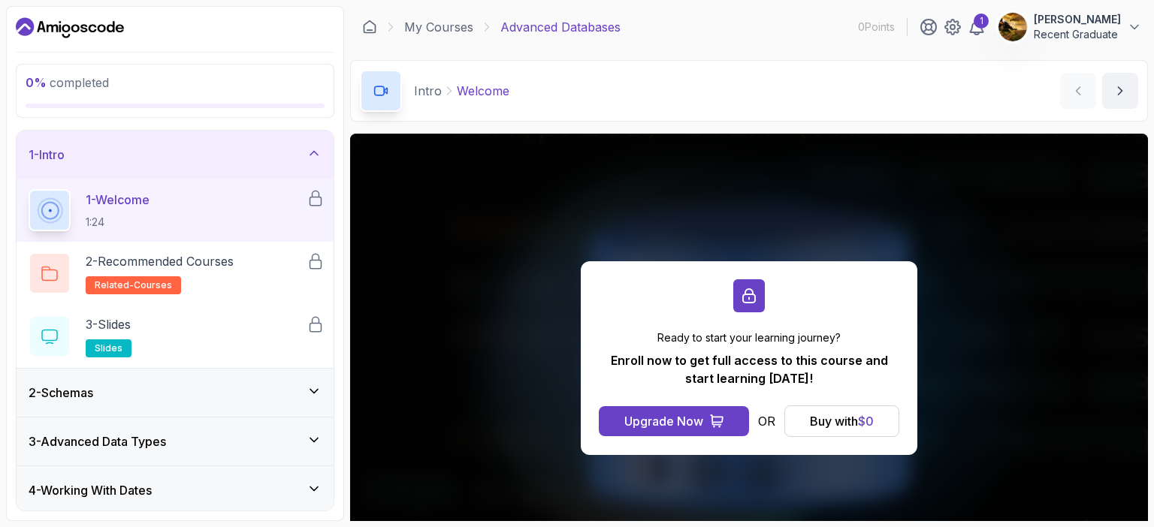
click at [85, 34] on icon "Dashboard" at bounding box center [70, 28] width 108 height 24
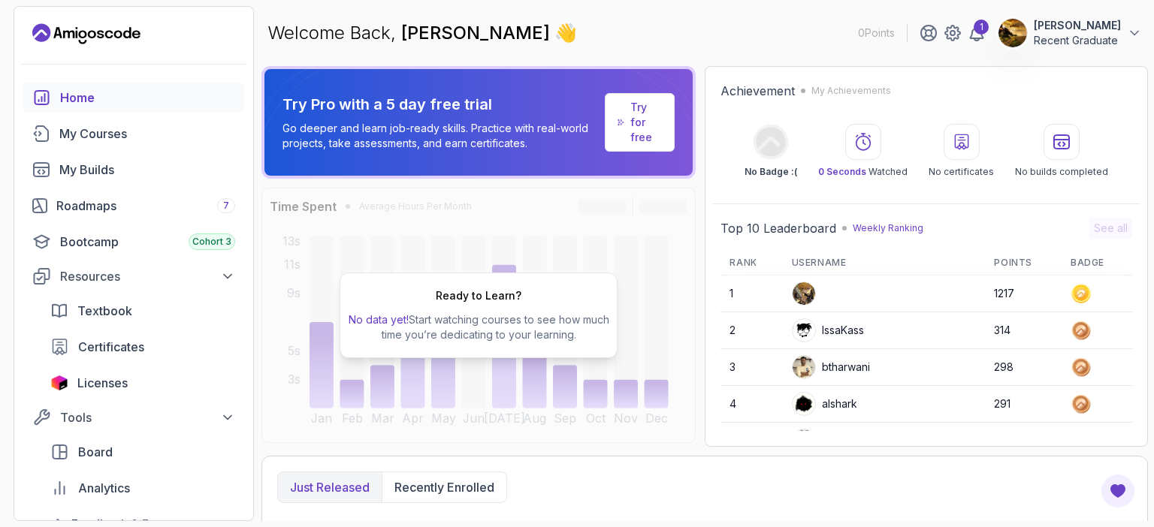
click at [111, 199] on div "Roadmaps 7" at bounding box center [145, 206] width 179 height 18
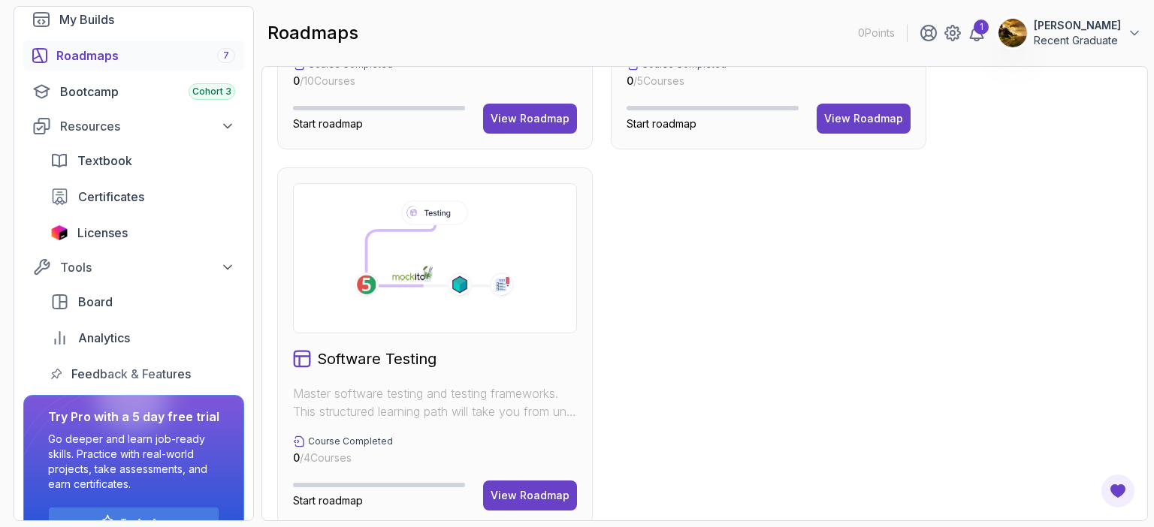
scroll to position [1052, 0]
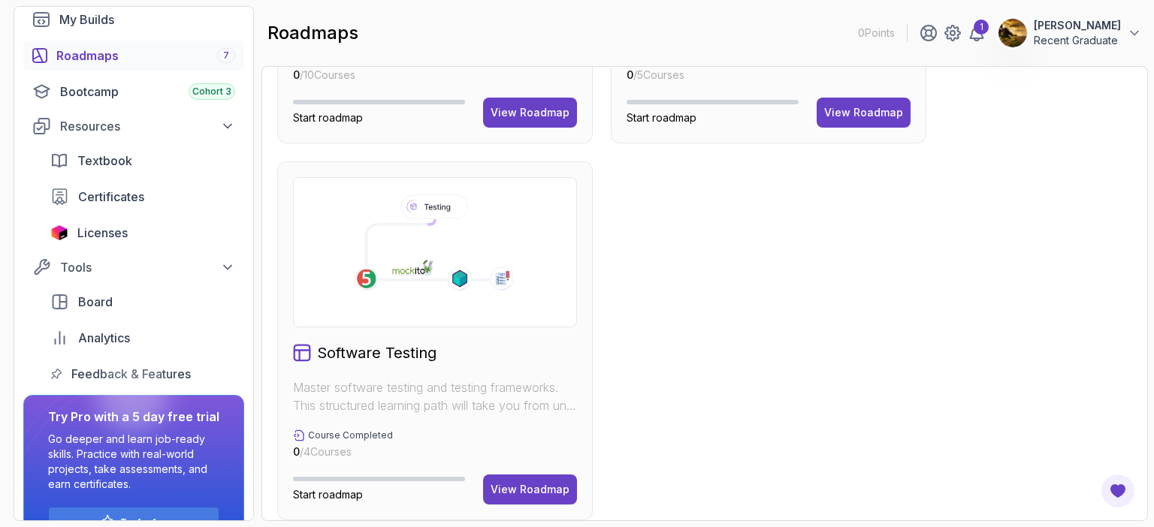
click at [421, 247] on icon at bounding box center [434, 249] width 134 height 61
click at [502, 485] on div "View Roadmap" at bounding box center [530, 489] width 79 height 15
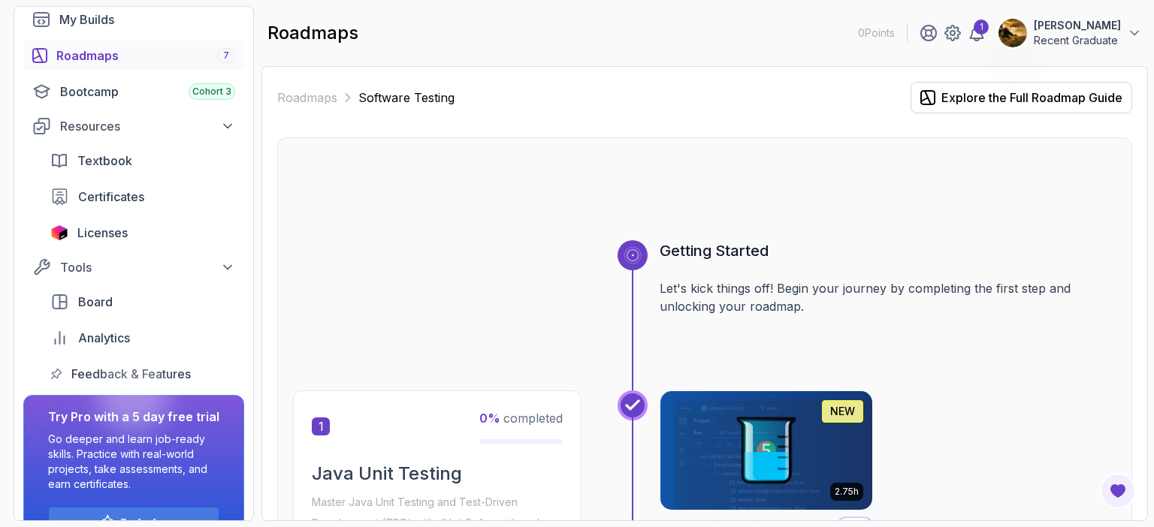
click at [123, 100] on div "Bootcamp Cohort 3" at bounding box center [147, 92] width 175 height 18
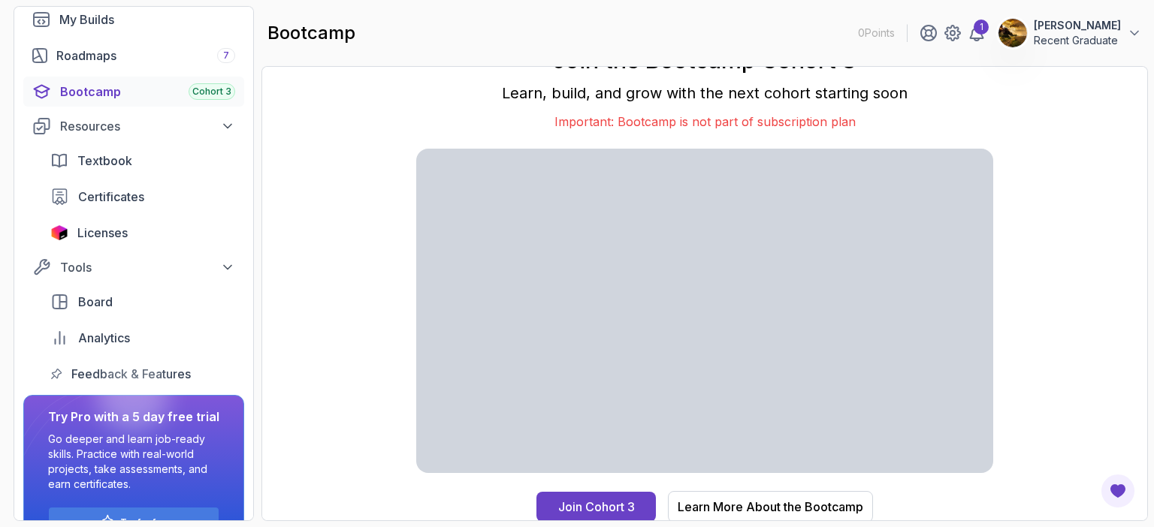
scroll to position [11, 0]
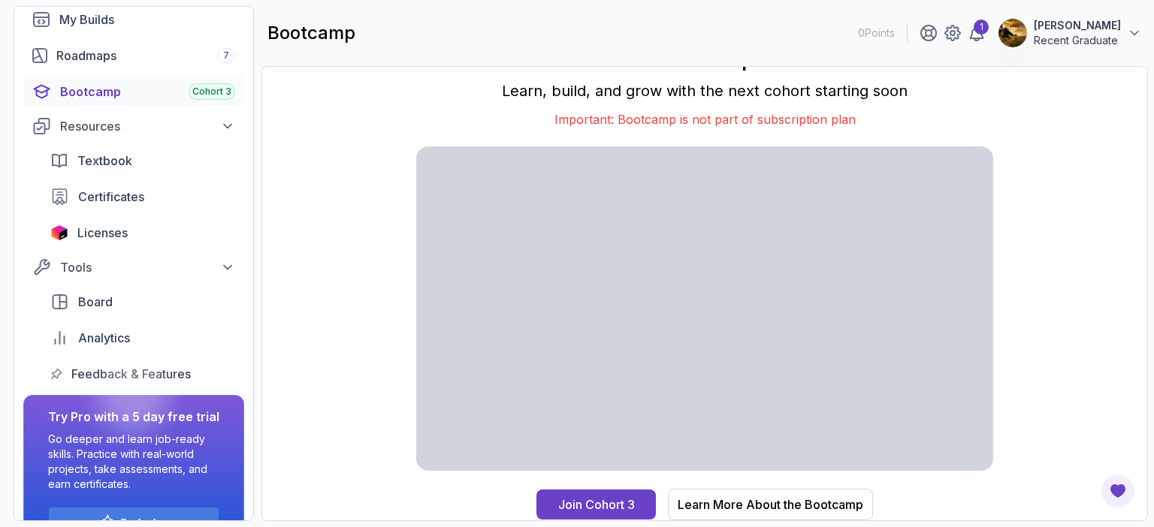
click at [139, 169] on link "Textbook" at bounding box center [142, 161] width 203 height 30
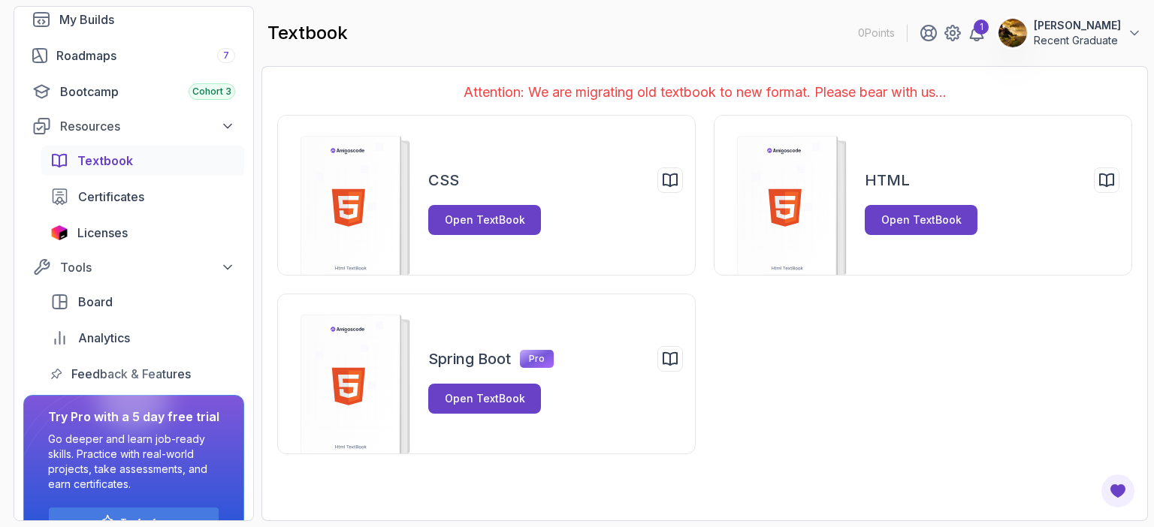
click at [490, 219] on div "Open TextBook" at bounding box center [485, 220] width 80 height 15
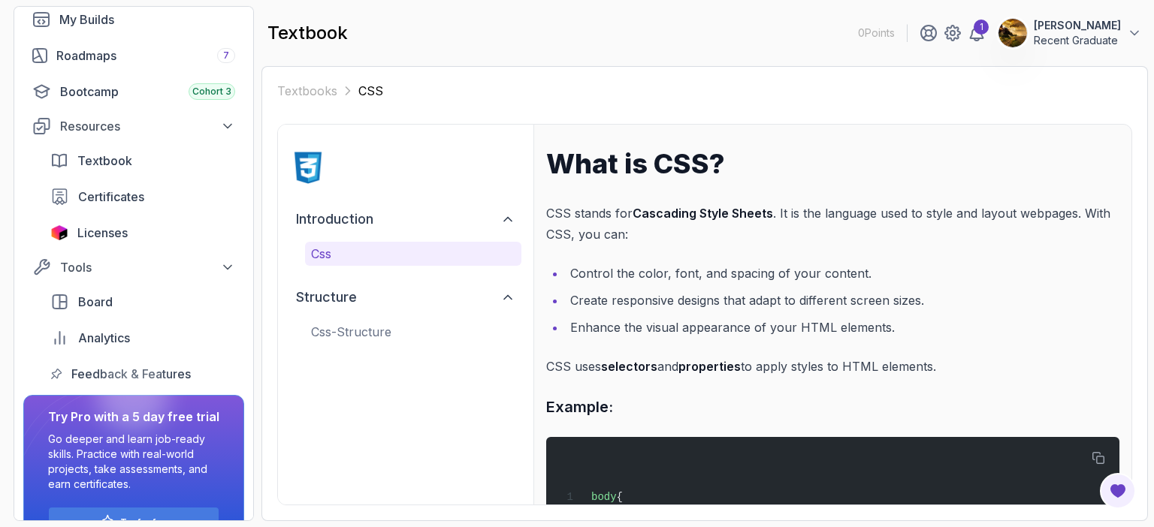
click at [470, 331] on p "css-structure" at bounding box center [413, 332] width 204 height 18
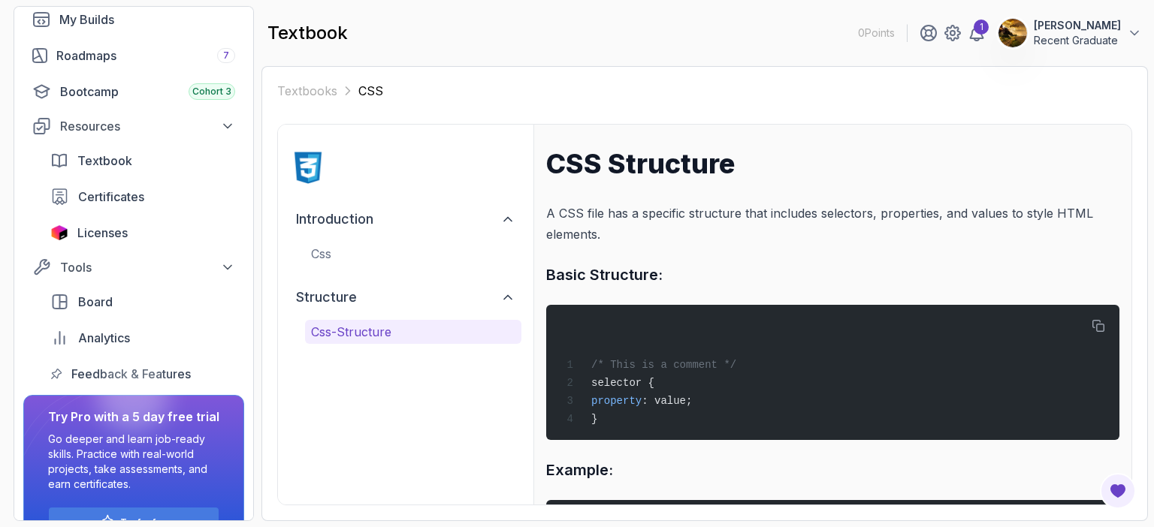
click at [111, 89] on div "Bootcamp Cohort 3" at bounding box center [147, 92] width 175 height 18
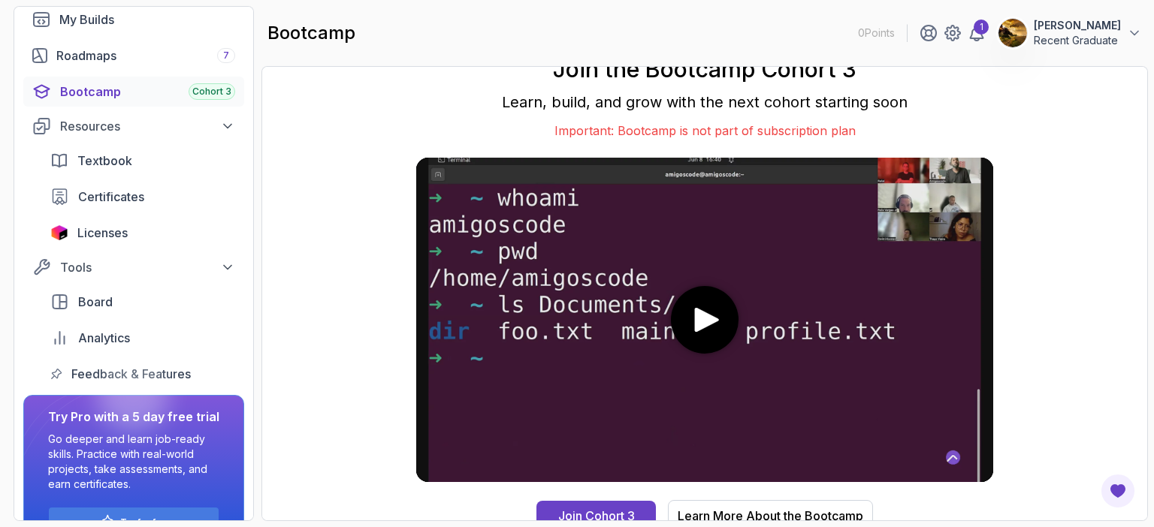
click at [104, 55] on div "Roadmaps 7" at bounding box center [145, 56] width 179 height 18
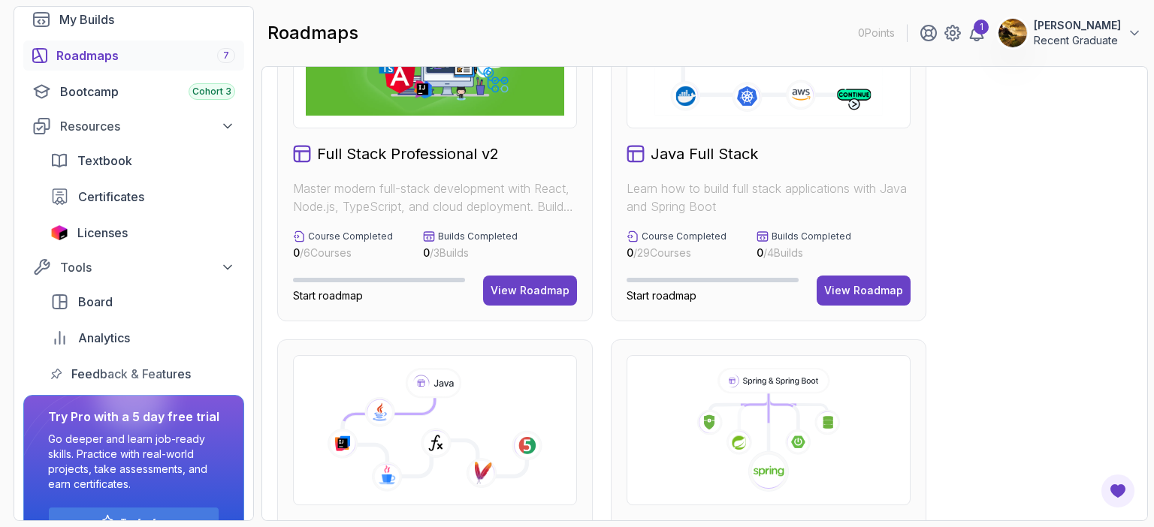
scroll to position [14, 0]
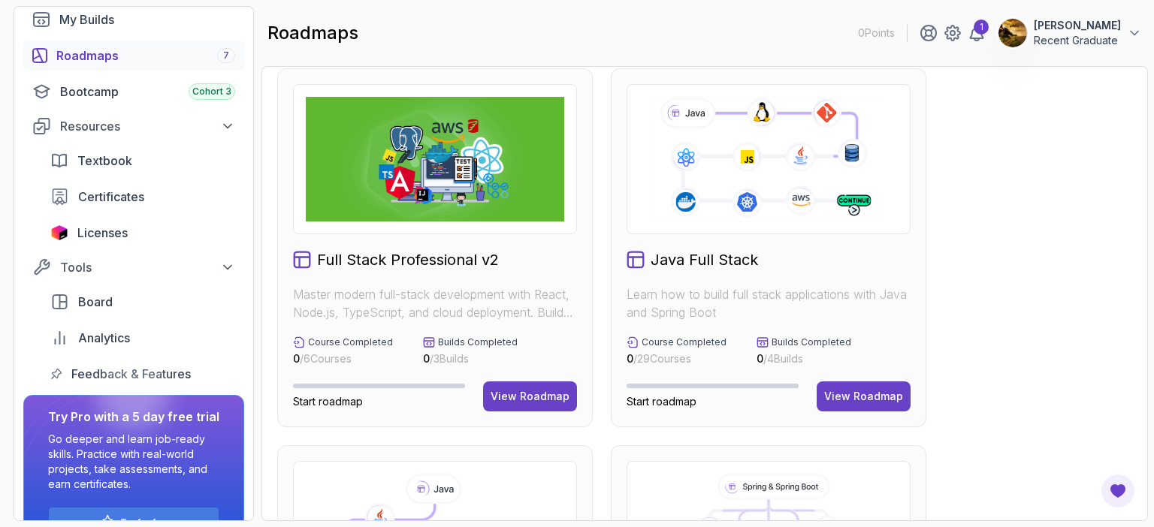
click at [983, 36] on icon at bounding box center [977, 33] width 18 height 18
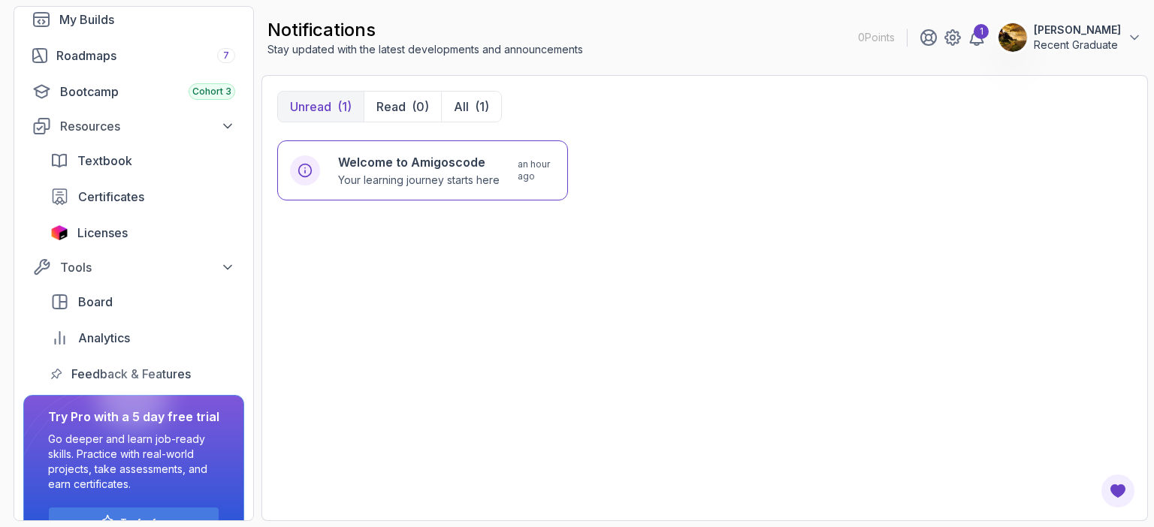
click at [152, 87] on div "Bootcamp Cohort 3" at bounding box center [147, 92] width 175 height 18
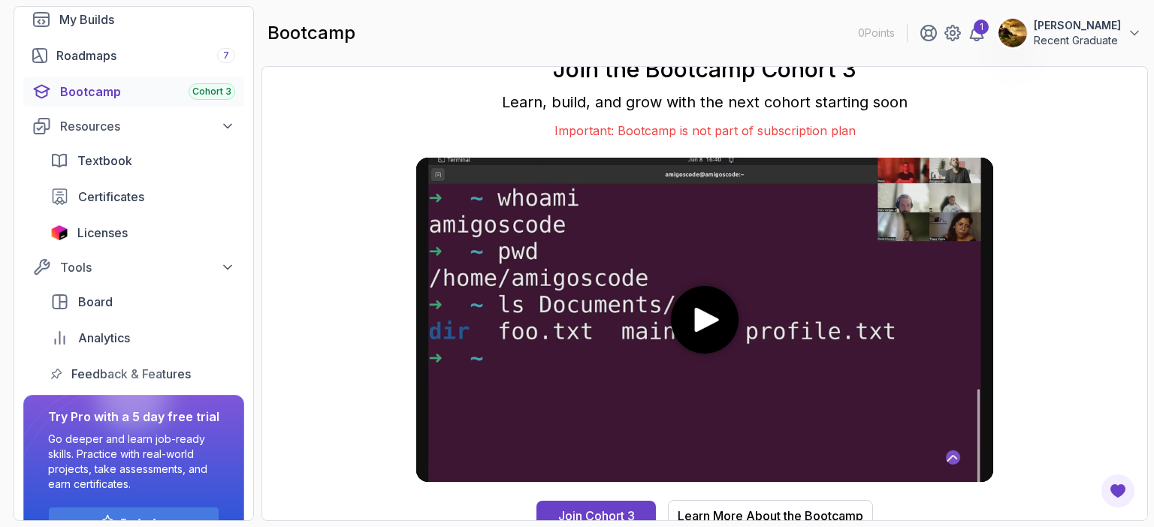
click at [139, 64] on div "Roadmaps 7" at bounding box center [145, 56] width 179 height 18
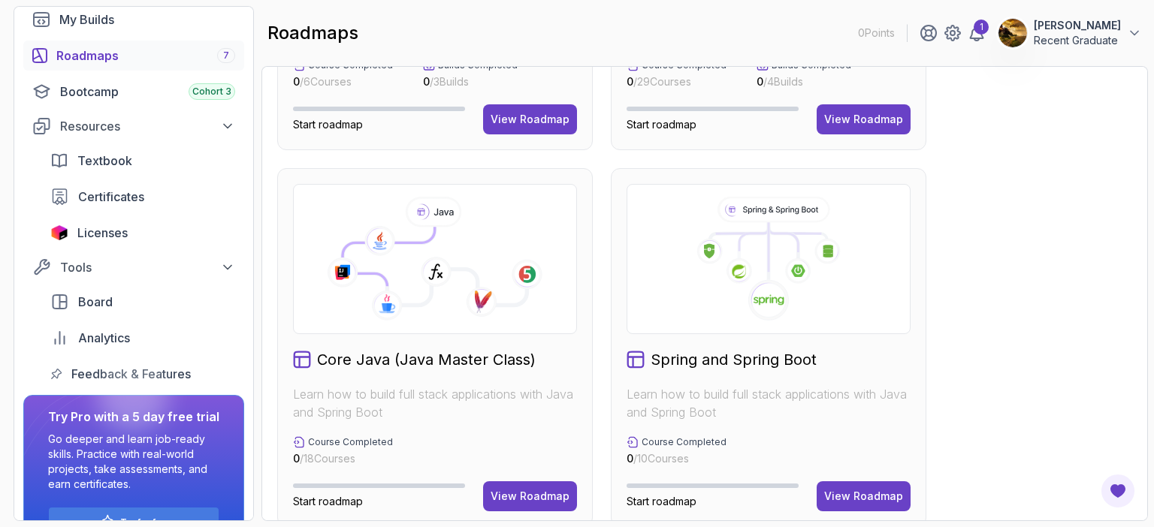
scroll to position [301, 0]
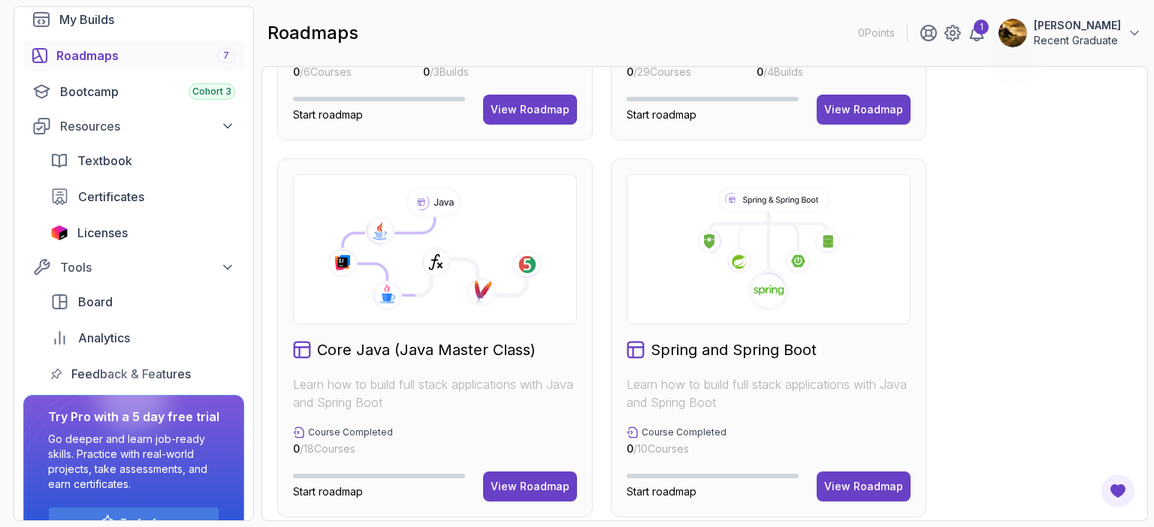
click at [545, 481] on div "View Roadmap" at bounding box center [530, 486] width 79 height 15
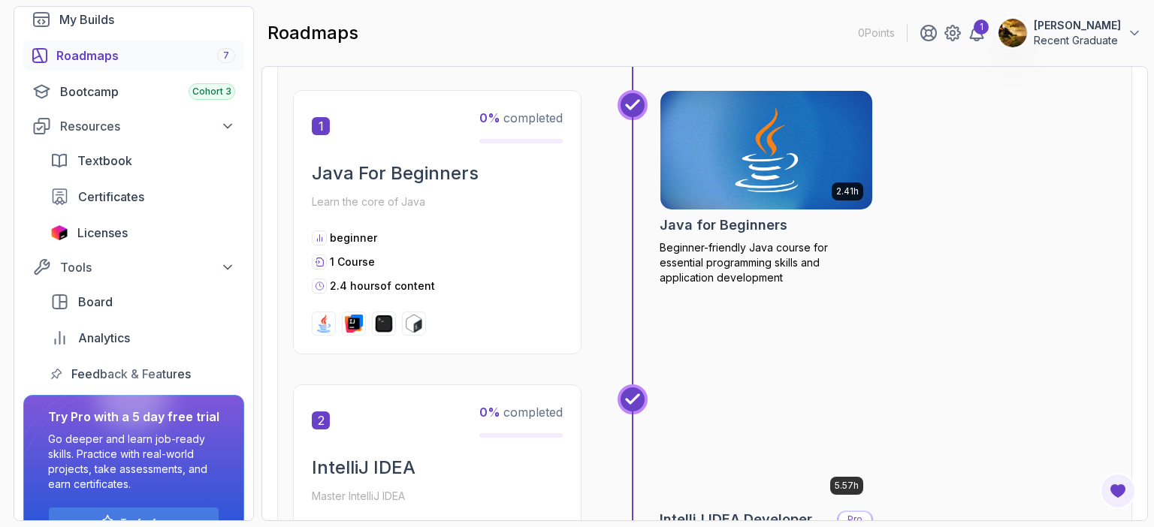
scroll to position [15, 0]
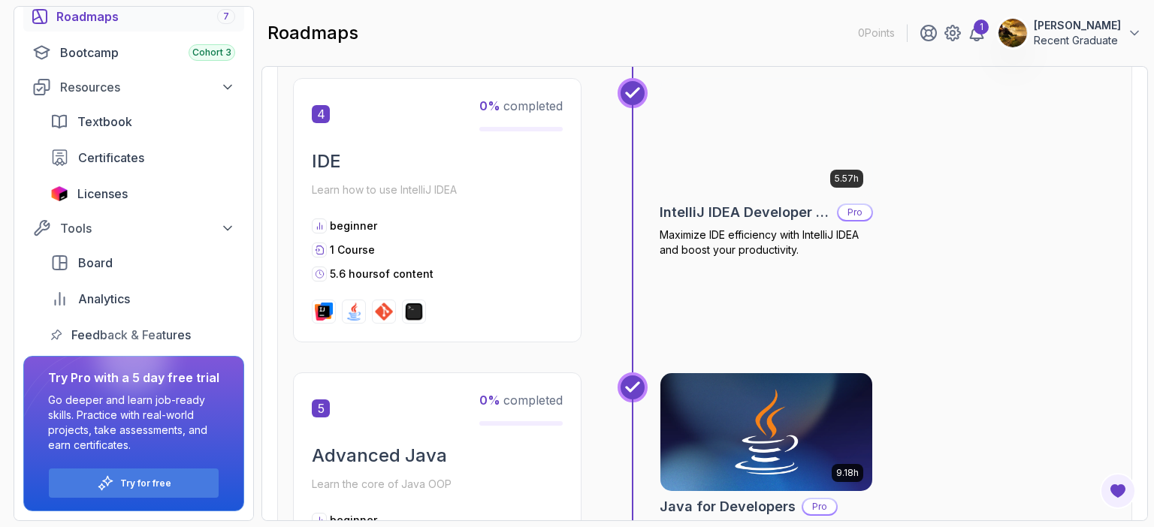
scroll to position [1503, 0]
